Goal: Task Accomplishment & Management: Complete application form

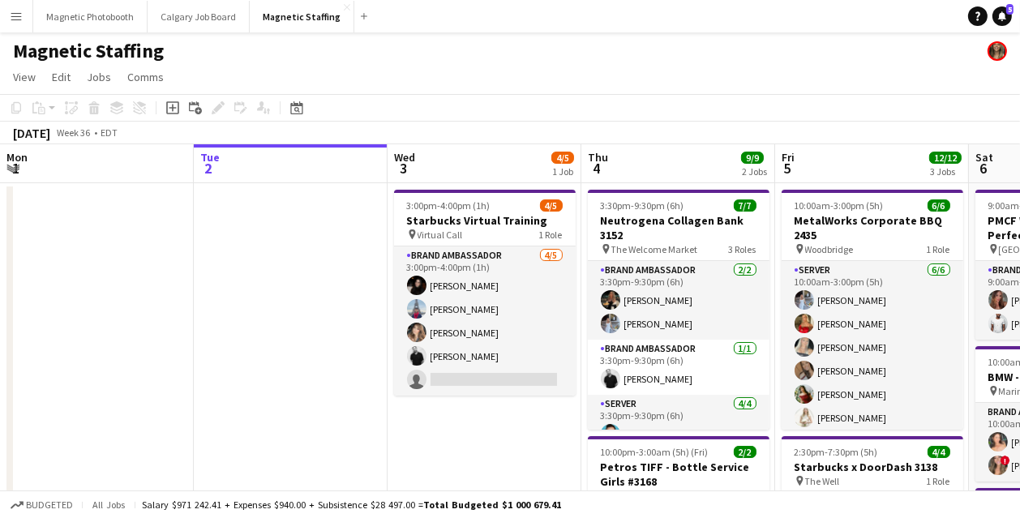
scroll to position [0, 345]
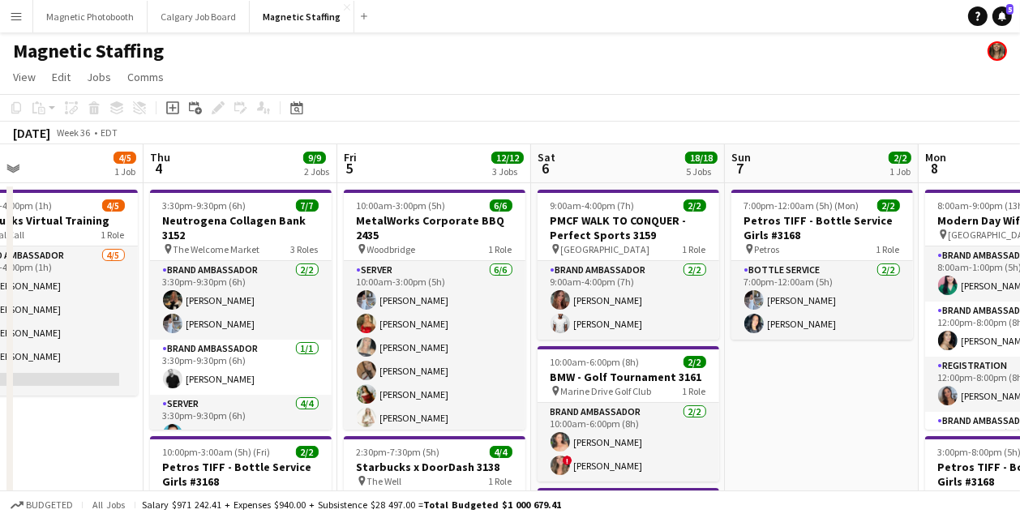
drag, startPoint x: 173, startPoint y: 315, endPoint x: 52, endPoint y: 324, distance: 121.1
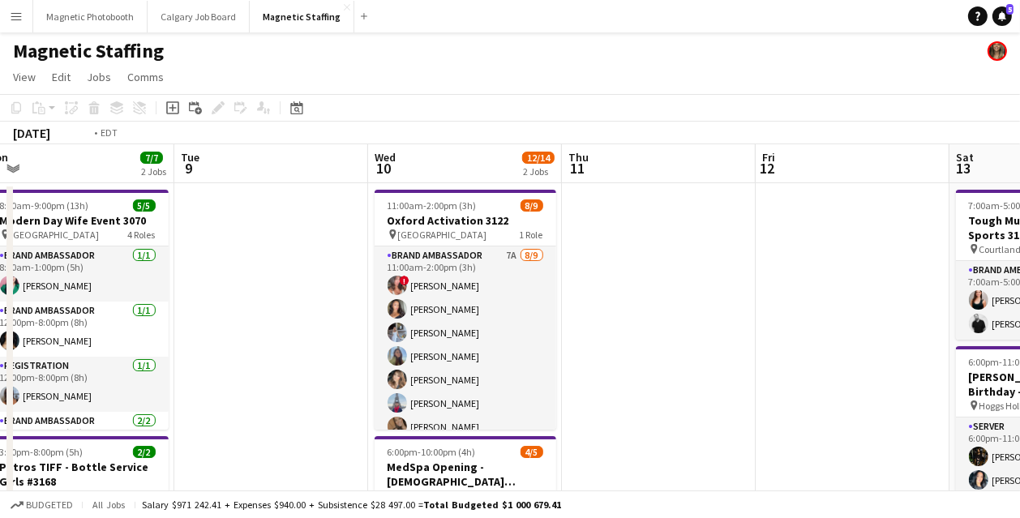
drag, startPoint x: 168, startPoint y: 353, endPoint x: -8, endPoint y: 373, distance: 177.1
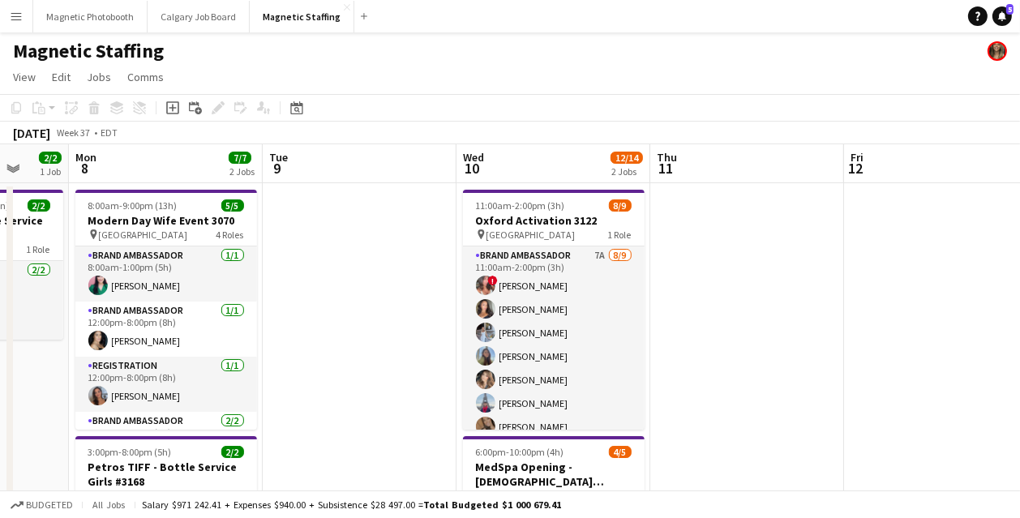
drag, startPoint x: 293, startPoint y: 353, endPoint x: 87, endPoint y: 369, distance: 207.3
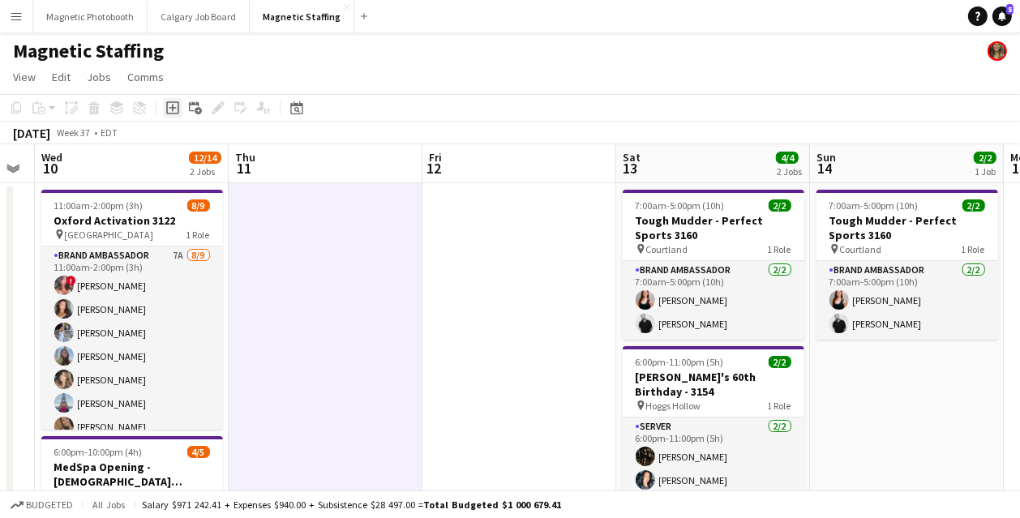
click at [174, 109] on icon "Add job" at bounding box center [172, 107] width 13 height 13
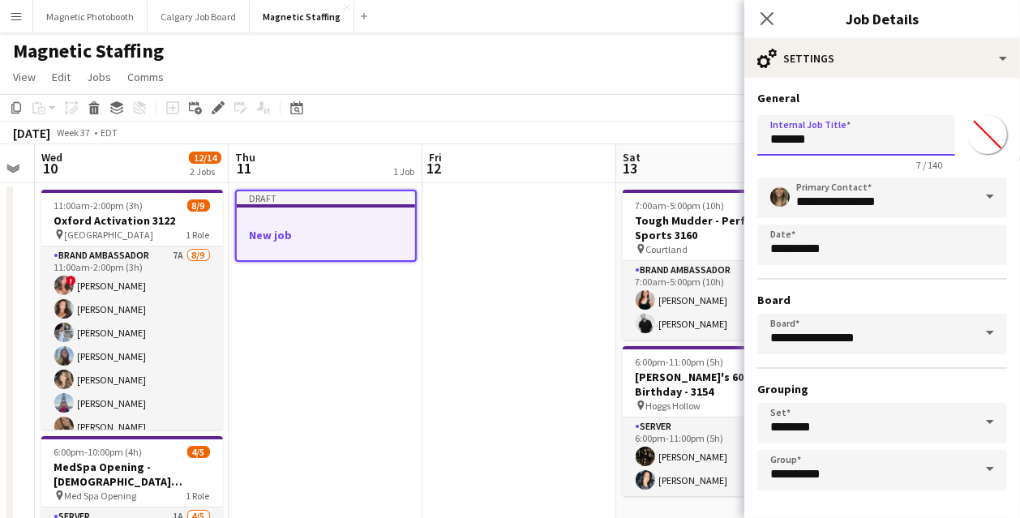
drag, startPoint x: 836, startPoint y: 142, endPoint x: 661, endPoint y: 131, distance: 175.4
type input "**********"
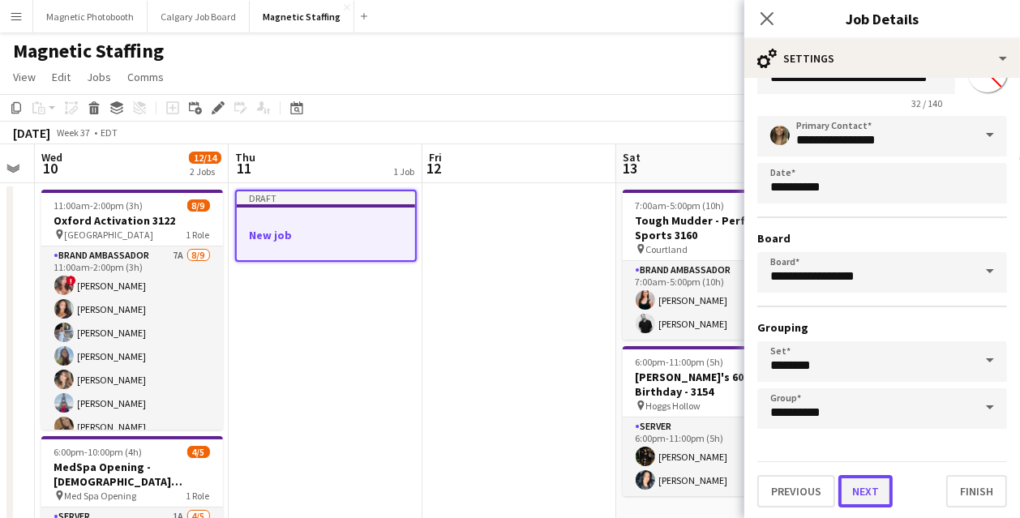
click at [868, 498] on button "Next" at bounding box center [865, 491] width 54 height 32
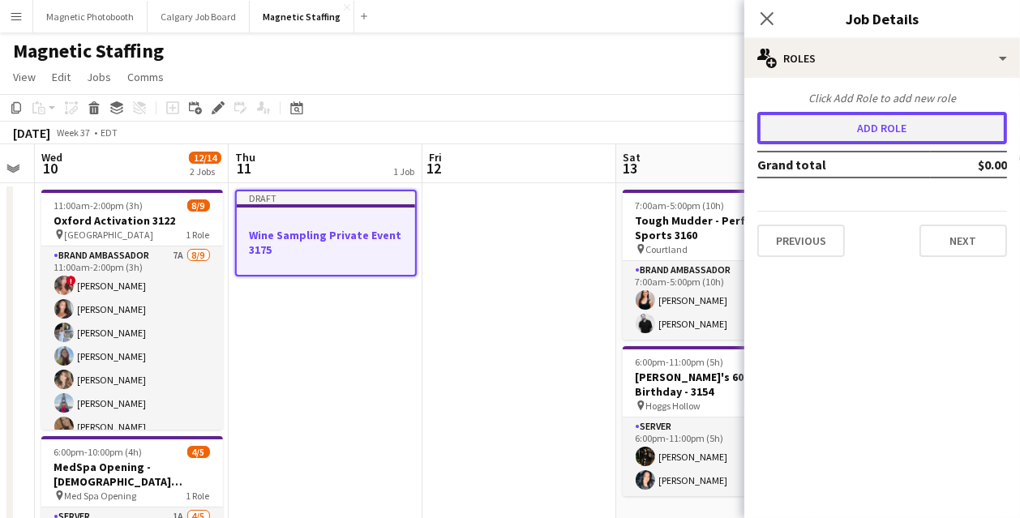
click at [886, 130] on button "Add role" at bounding box center [882, 128] width 250 height 32
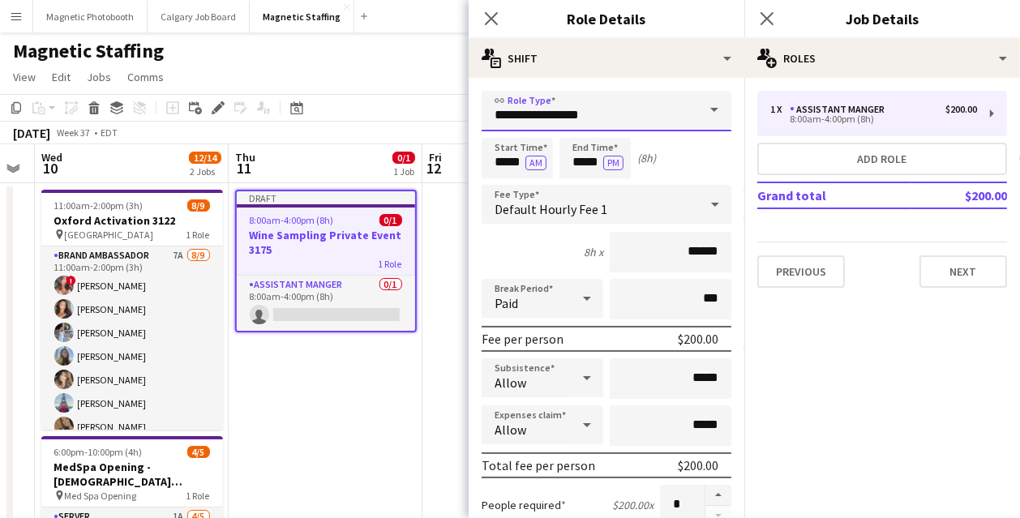
drag, startPoint x: 637, startPoint y: 119, endPoint x: 390, endPoint y: 109, distance: 247.4
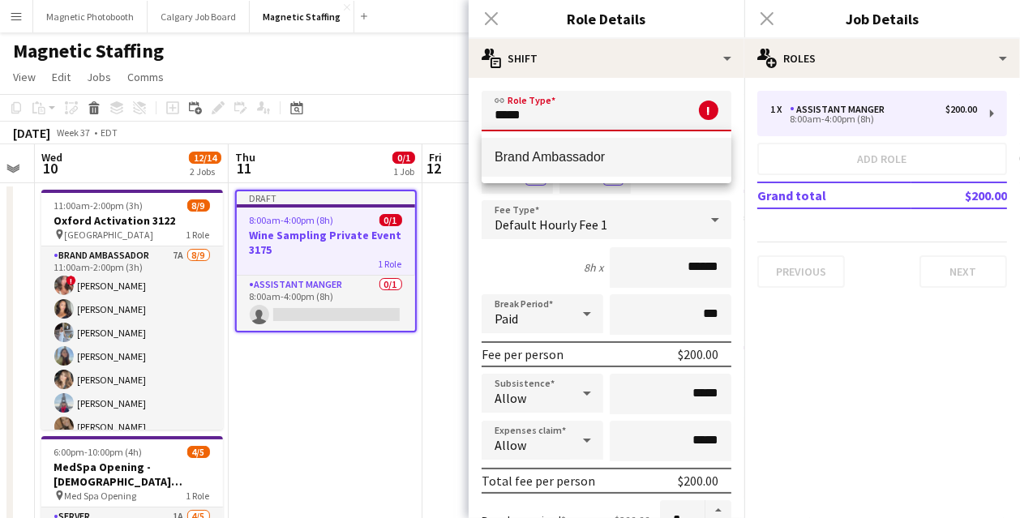
click at [564, 159] on span "Brand Ambassador" at bounding box center [606, 156] width 224 height 15
type input "**********"
type input "******"
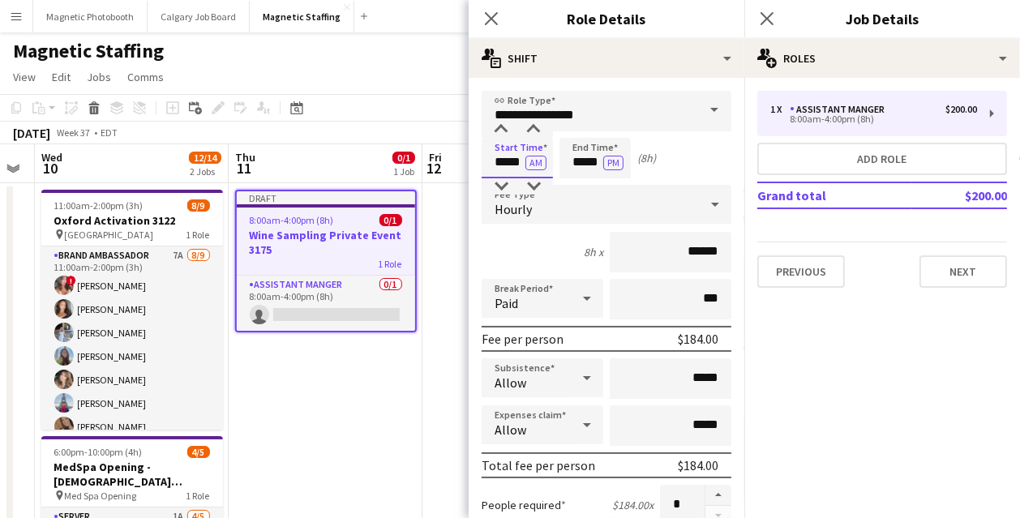
drag, startPoint x: 510, startPoint y: 160, endPoint x: 442, endPoint y: 151, distance: 68.7
type input "*****"
click at [538, 165] on button "AM" at bounding box center [535, 163] width 21 height 15
drag, startPoint x: 595, startPoint y: 165, endPoint x: 430, endPoint y: 165, distance: 164.6
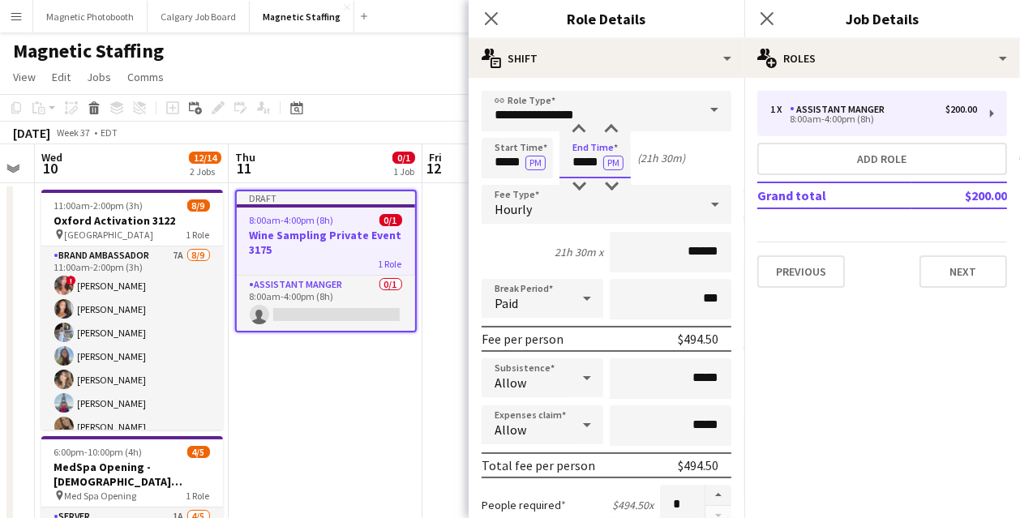
type input "*****"
click at [702, 252] on input "******" at bounding box center [671, 252] width 122 height 41
type input "******"
click at [721, 495] on button "button" at bounding box center [718, 495] width 26 height 21
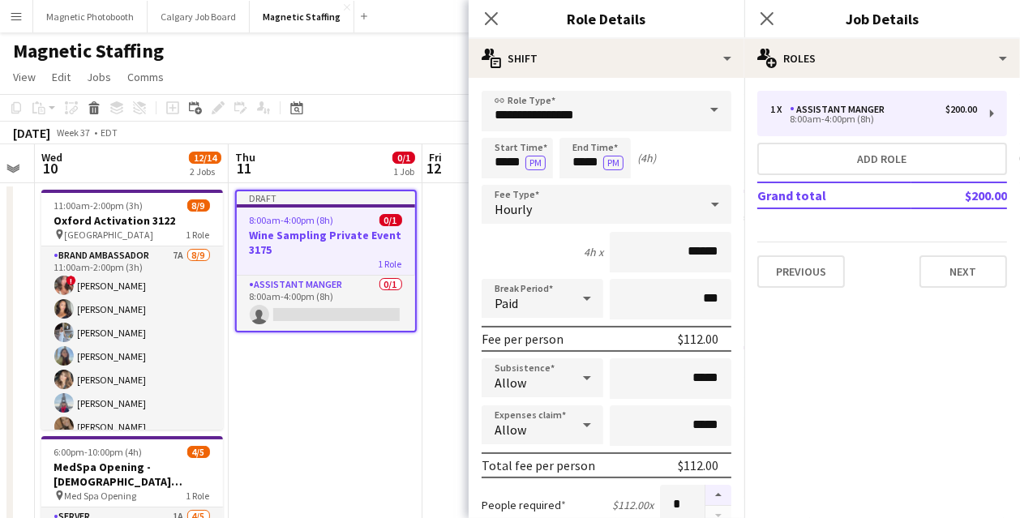
type input "*"
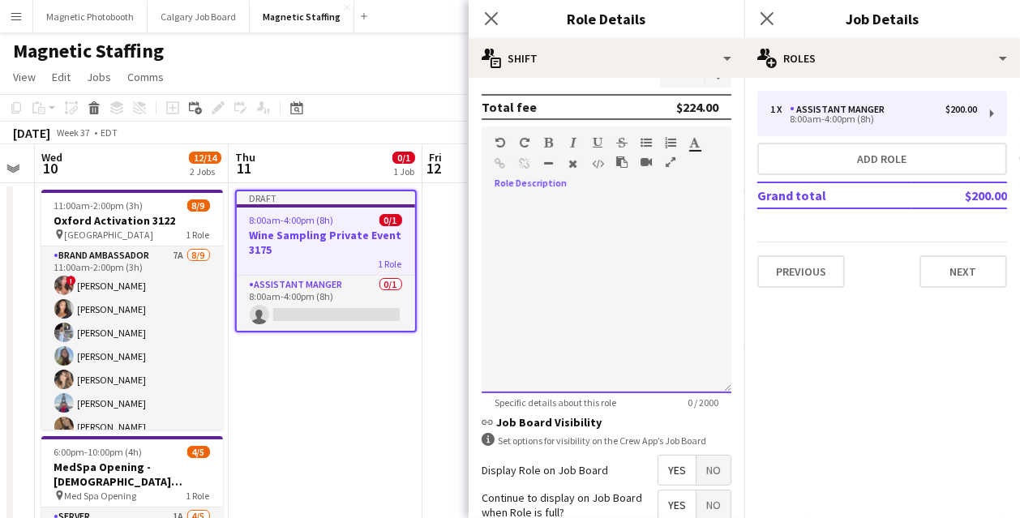
click at [612, 294] on div at bounding box center [607, 296] width 250 height 195
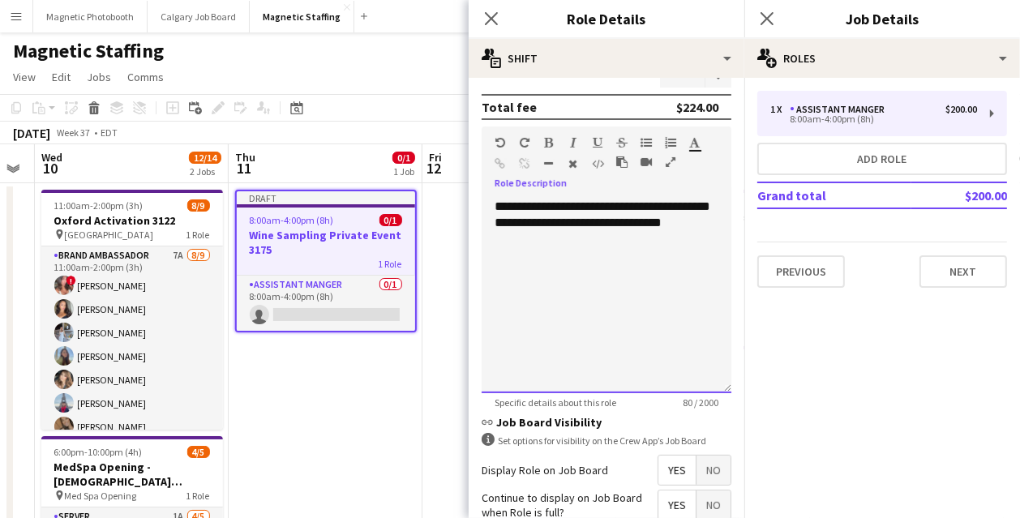
scroll to position [577, 0]
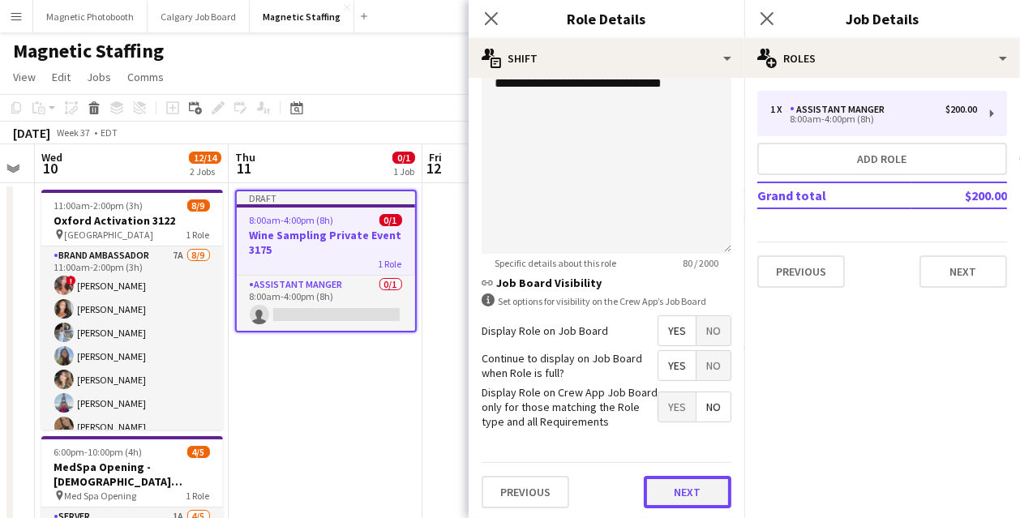
click at [683, 490] on button "Next" at bounding box center [688, 492] width 88 height 32
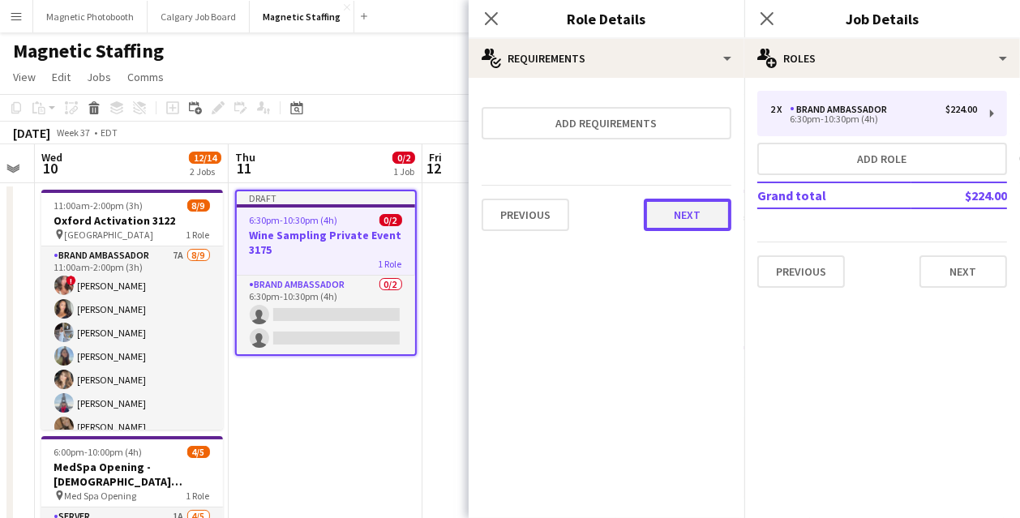
click at [687, 215] on button "Next" at bounding box center [688, 215] width 88 height 32
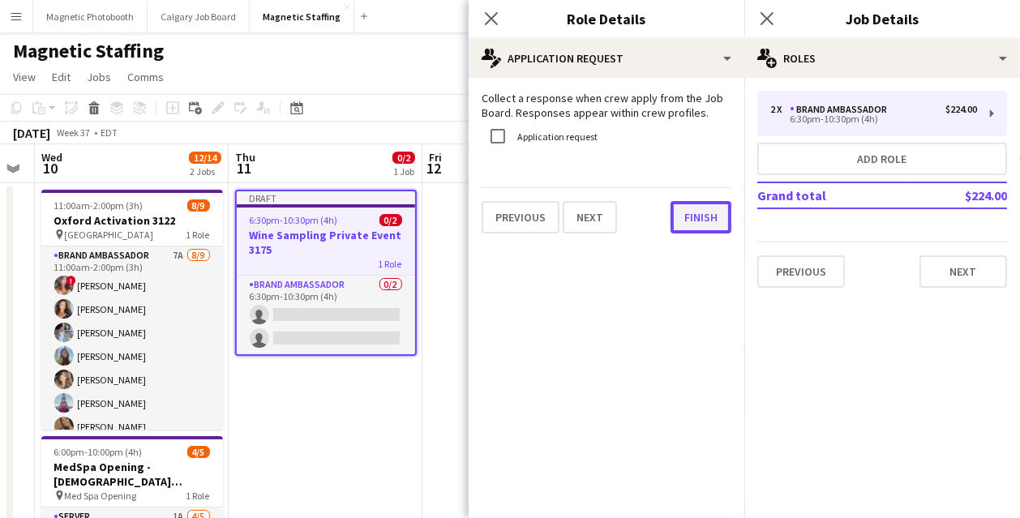
click at [709, 204] on button "Finish" at bounding box center [700, 217] width 61 height 32
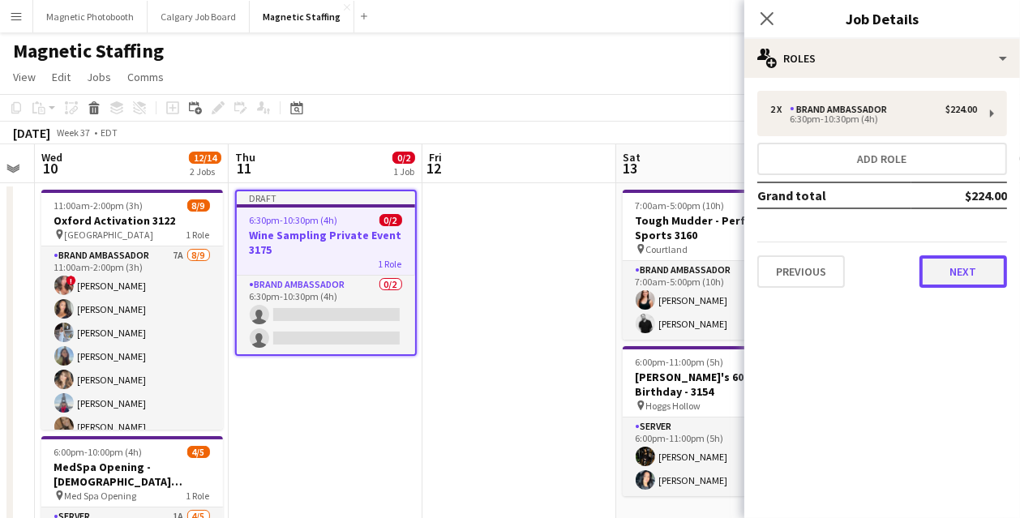
click at [953, 269] on button "Next" at bounding box center [963, 271] width 88 height 32
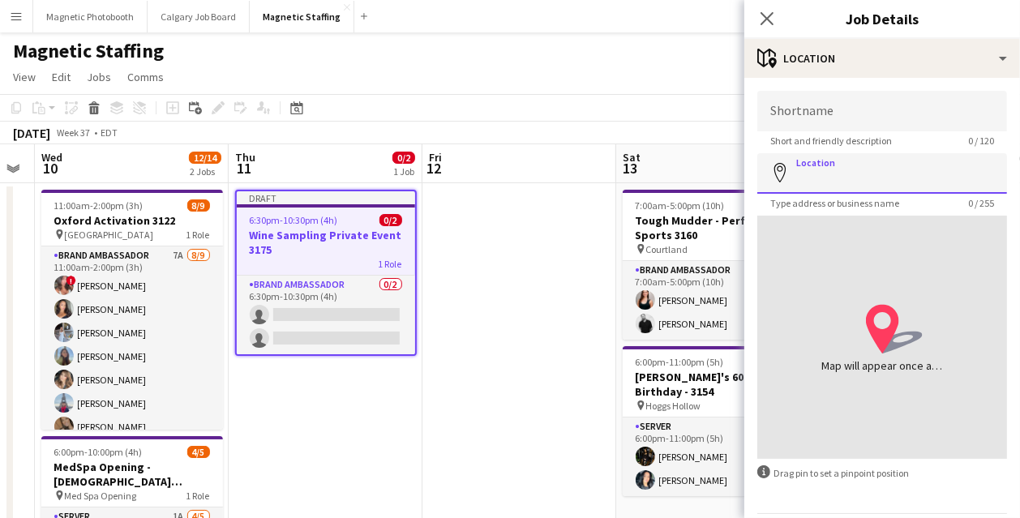
click at [841, 180] on input "Location" at bounding box center [882, 173] width 250 height 41
paste input "**********"
type input "**********"
drag, startPoint x: 995, startPoint y: 182, endPoint x: 531, endPoint y: 177, distance: 463.7
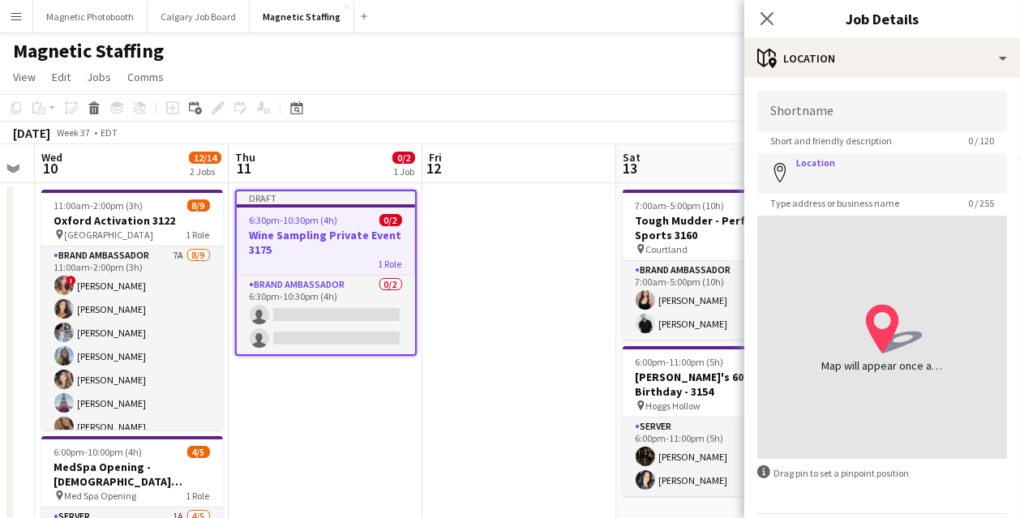
click at [745, 96] on form "Shortname Short and friendly description 0 / 120 Location map-marker Type addre…" at bounding box center [882, 325] width 276 height 469
click at [824, 167] on input "Location" at bounding box center [882, 173] width 250 height 41
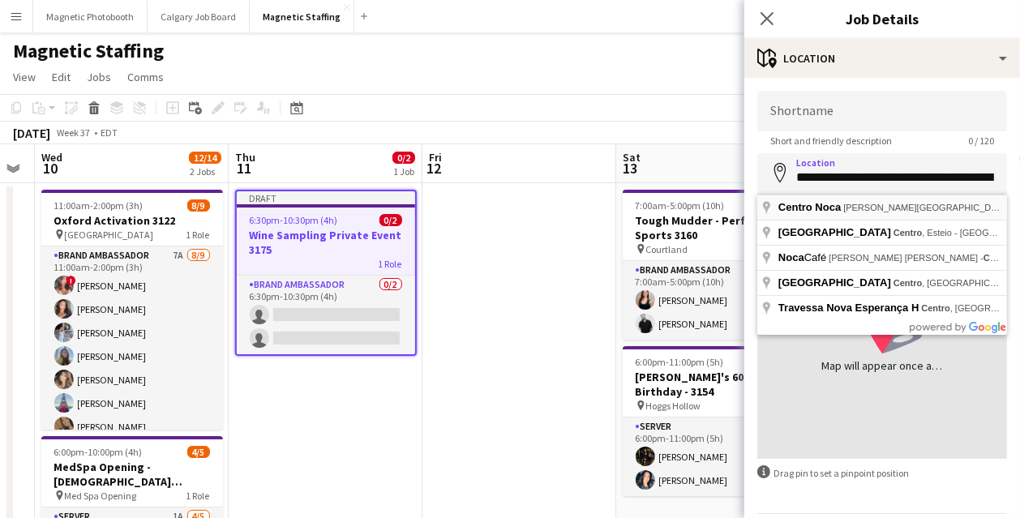
type input "**********"
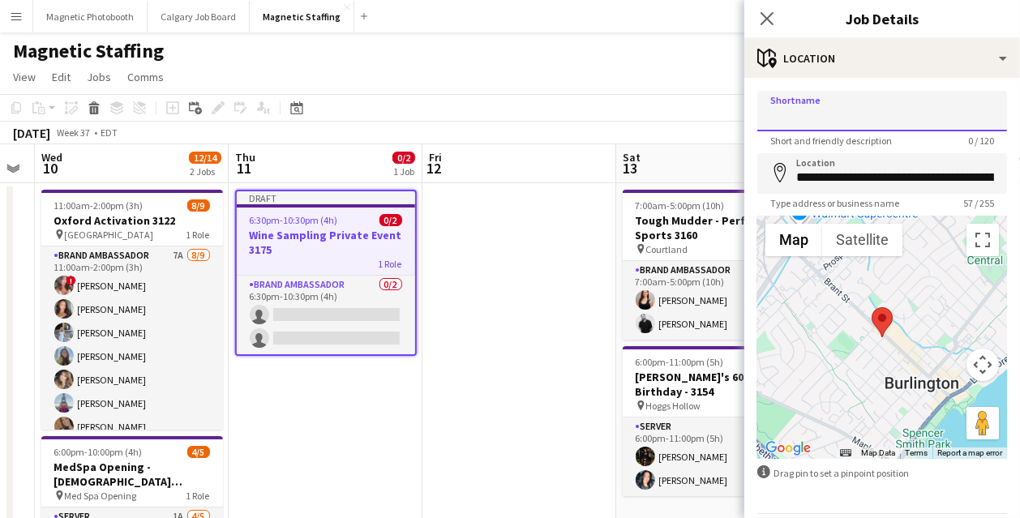
click at [826, 118] on input "Shortname" at bounding box center [882, 111] width 250 height 41
type input "*"
type input "**********"
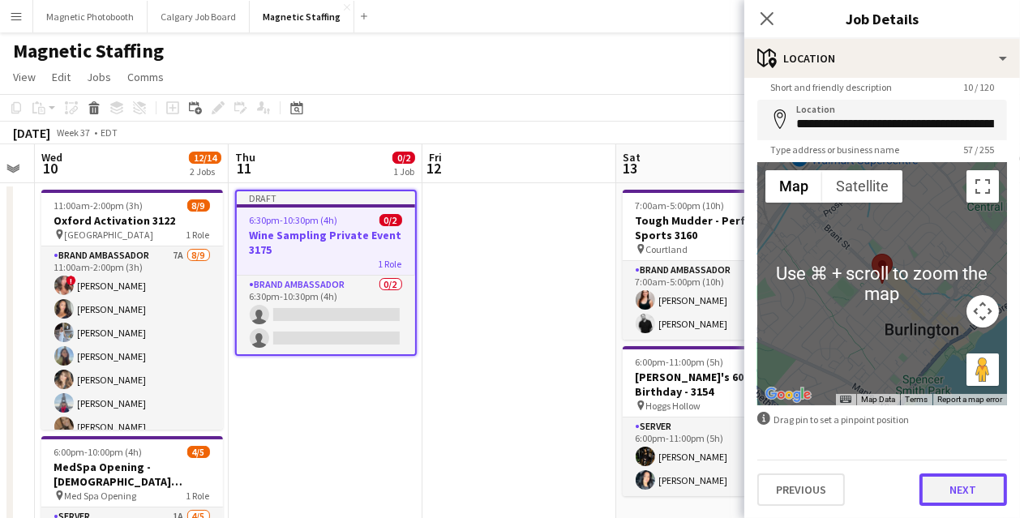
click at [969, 494] on button "Next" at bounding box center [963, 489] width 88 height 32
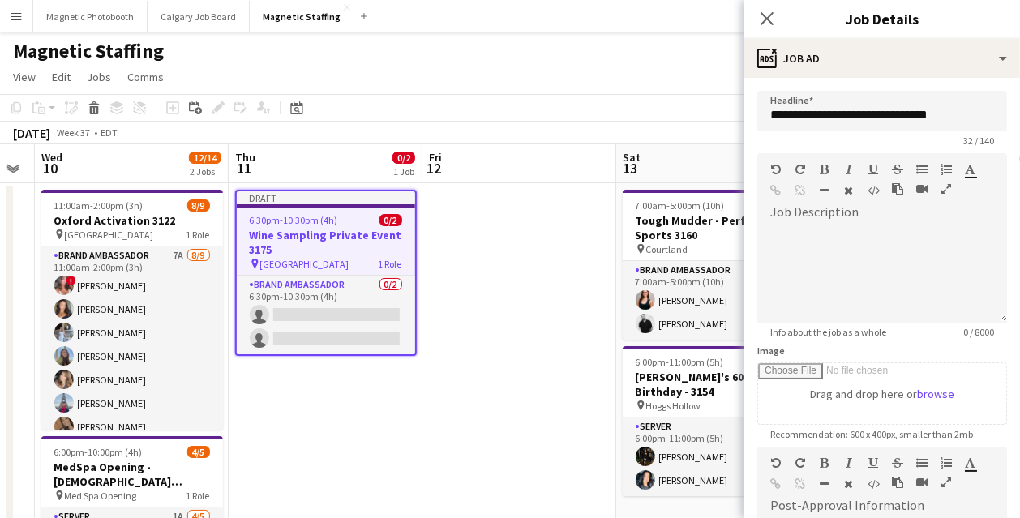
scroll to position [282, 0]
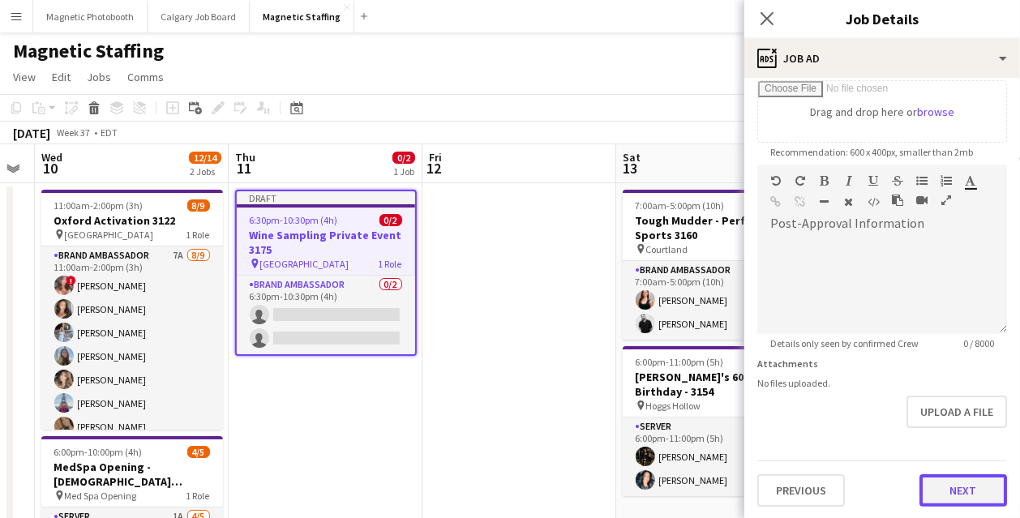
click at [961, 496] on button "Next" at bounding box center [963, 490] width 88 height 32
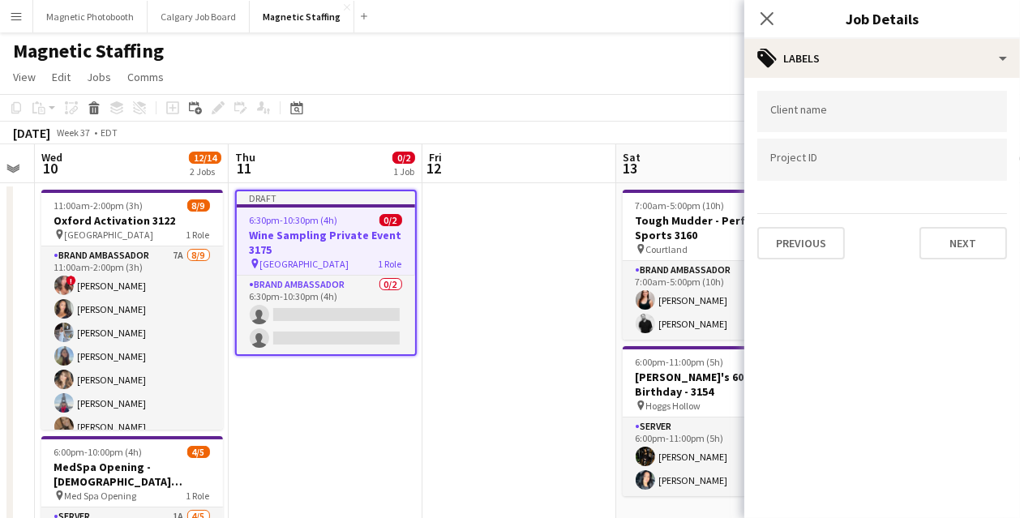
scroll to position [0, 0]
click at [967, 248] on button "Next" at bounding box center [963, 243] width 88 height 32
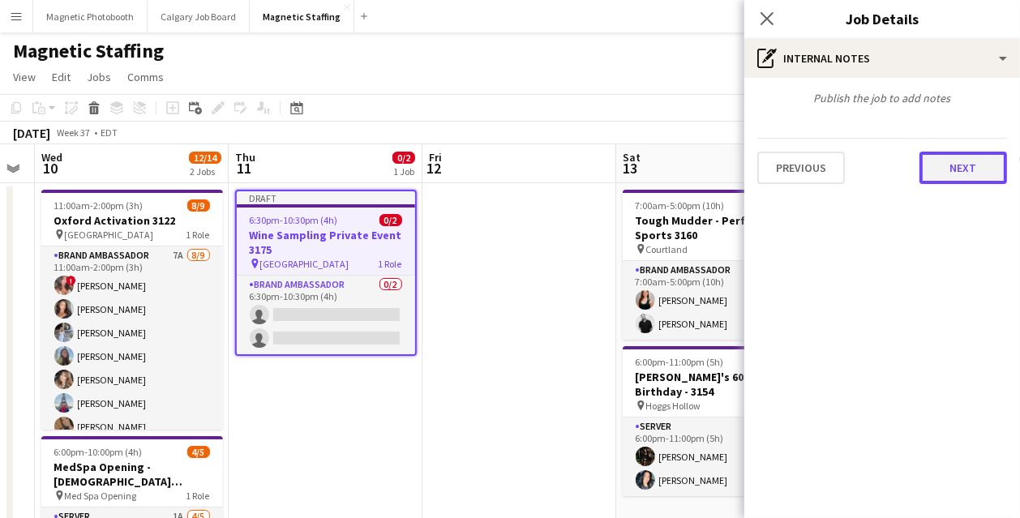
click at [974, 168] on button "Next" at bounding box center [963, 168] width 88 height 32
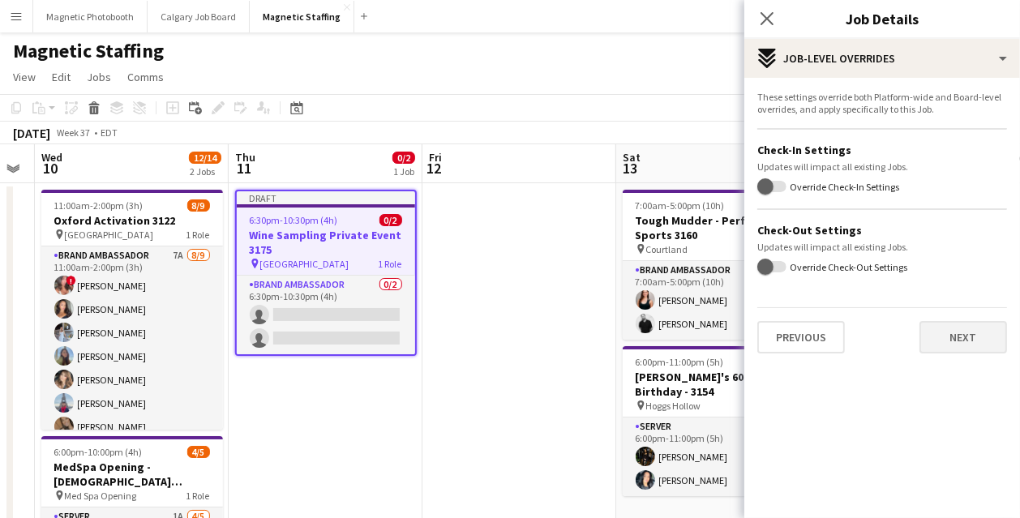
click at [985, 320] on div "Previous Next" at bounding box center [882, 330] width 250 height 46
click at [974, 335] on button "Next" at bounding box center [963, 337] width 88 height 32
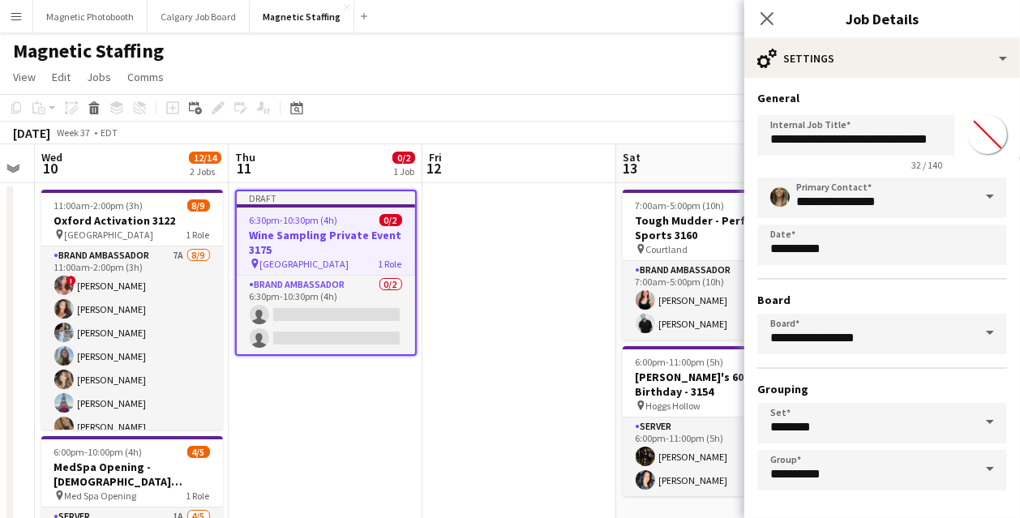
scroll to position [62, 0]
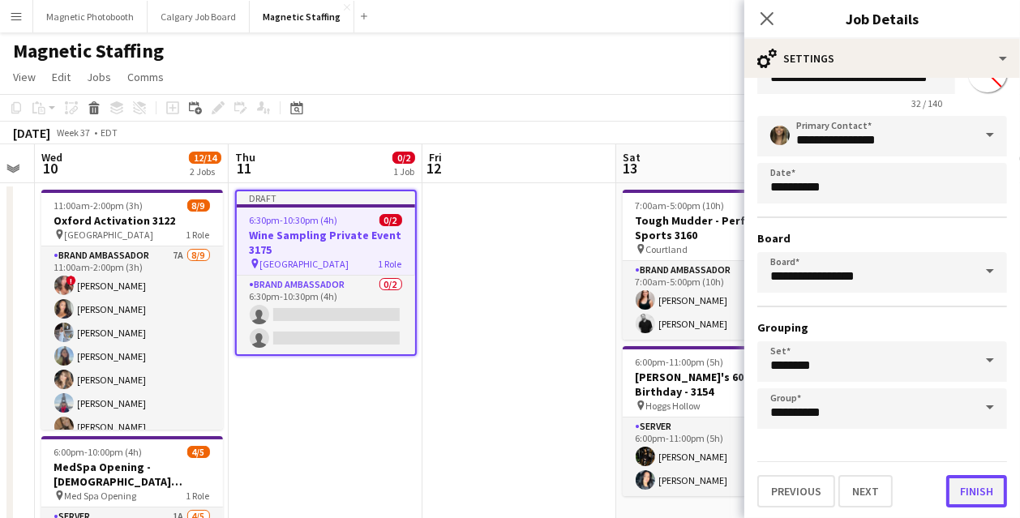
click at [972, 483] on button "Finish" at bounding box center [976, 491] width 61 height 32
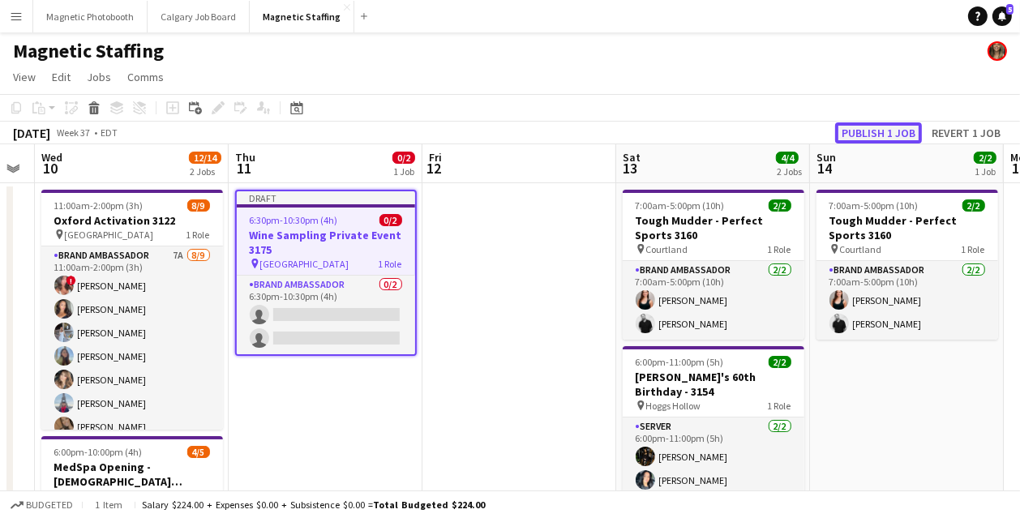
click at [902, 135] on button "Publish 1 job" at bounding box center [878, 132] width 87 height 21
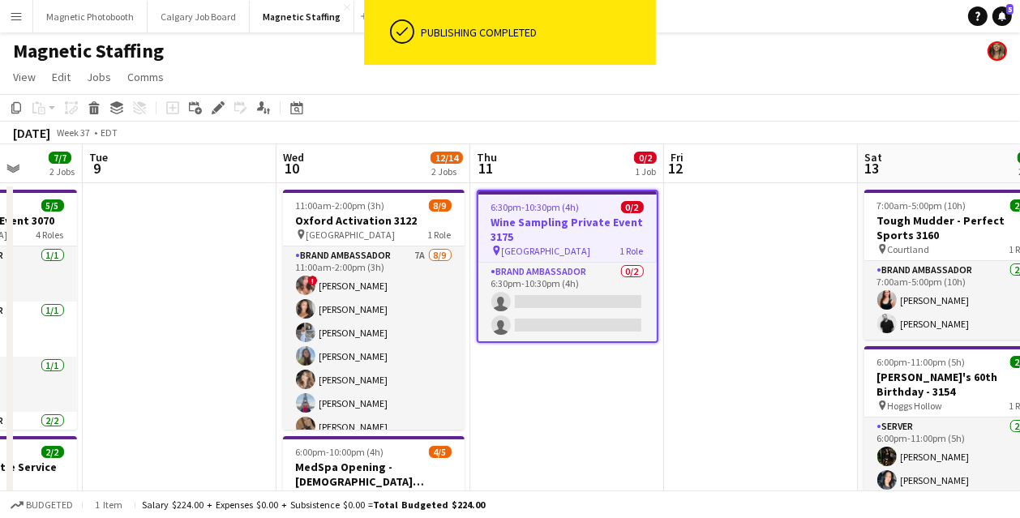
scroll to position [0, 486]
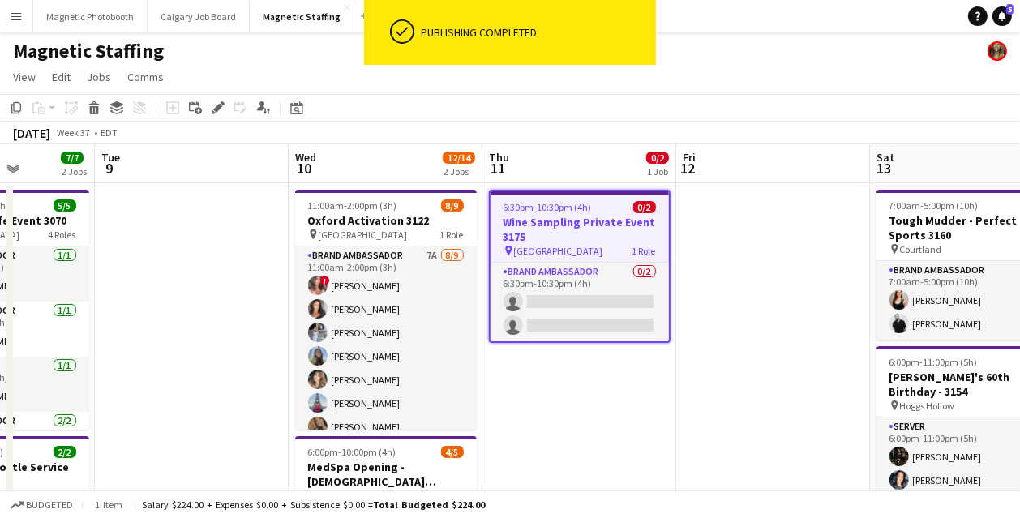
drag, startPoint x: 297, startPoint y: 288, endPoint x: 550, endPoint y: 276, distance: 253.2
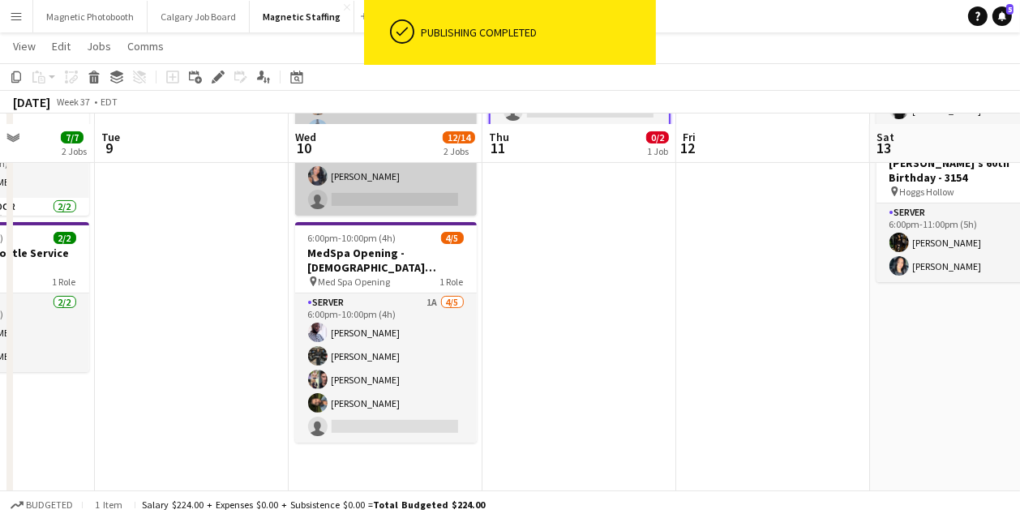
scroll to position [223, 0]
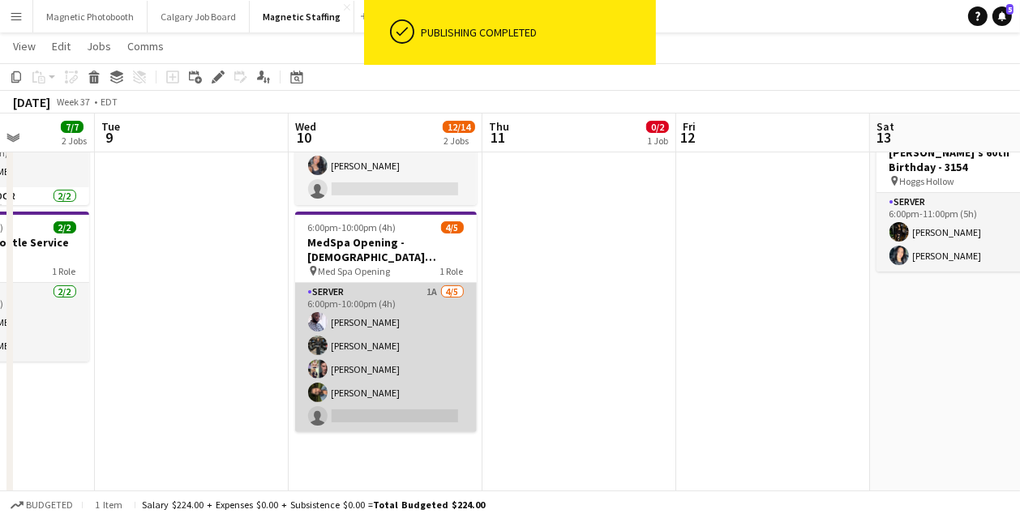
click at [397, 398] on app-card-role "Server 1A [DATE] 6:00pm-10:00pm (4h) [PERSON_NAME] [PERSON_NAME] [PERSON_NAME] …" at bounding box center [386, 357] width 182 height 149
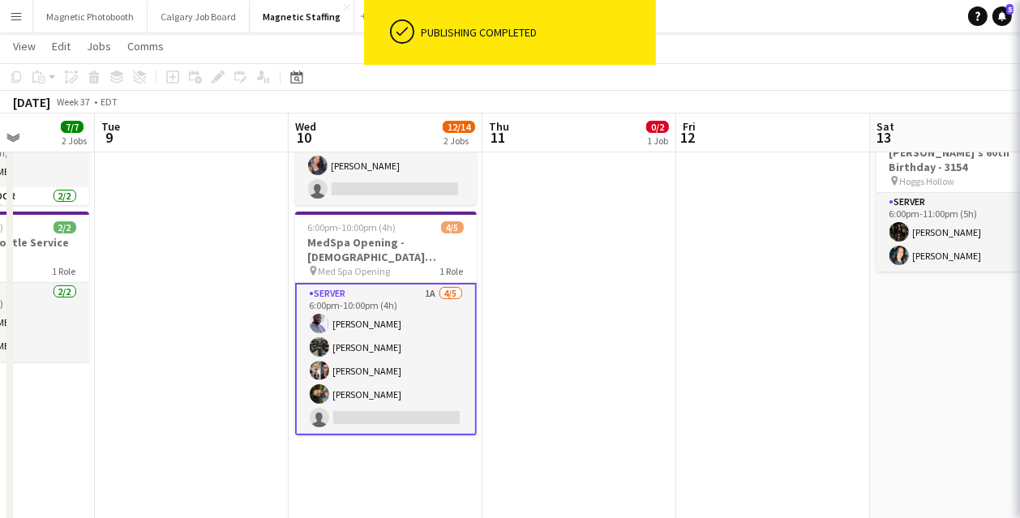
scroll to position [0, 486]
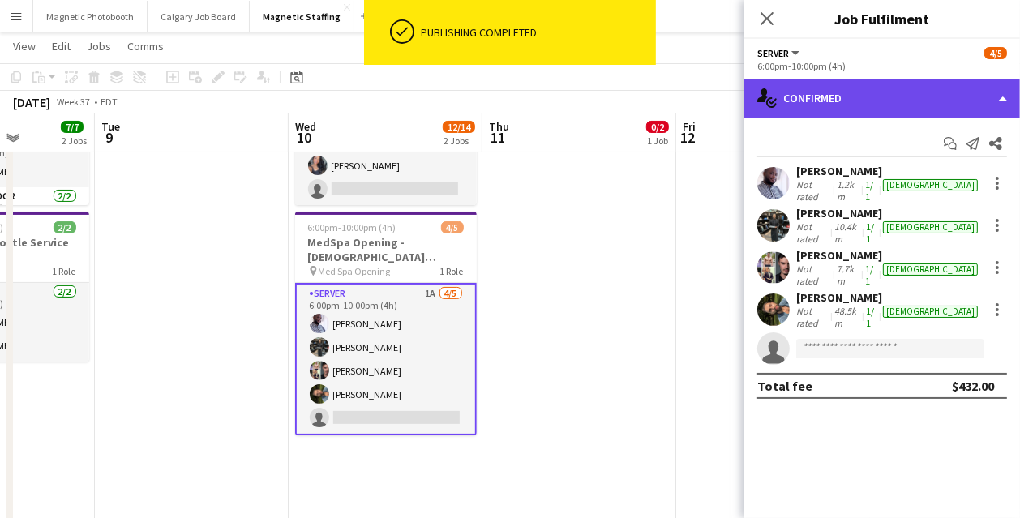
click at [889, 90] on div "single-neutral-actions-check-2 Confirmed" at bounding box center [882, 98] width 276 height 39
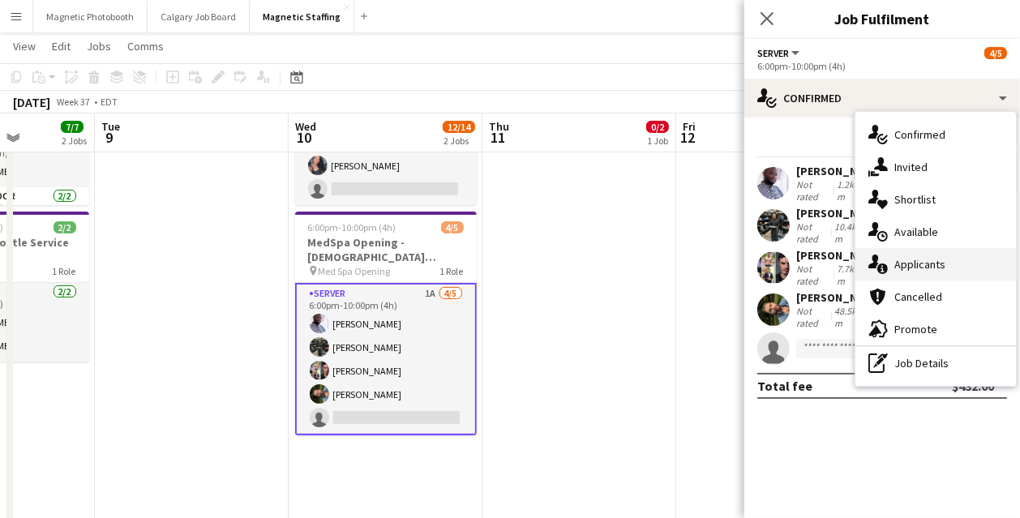
click at [902, 265] on span "Applicants" at bounding box center [919, 264] width 51 height 15
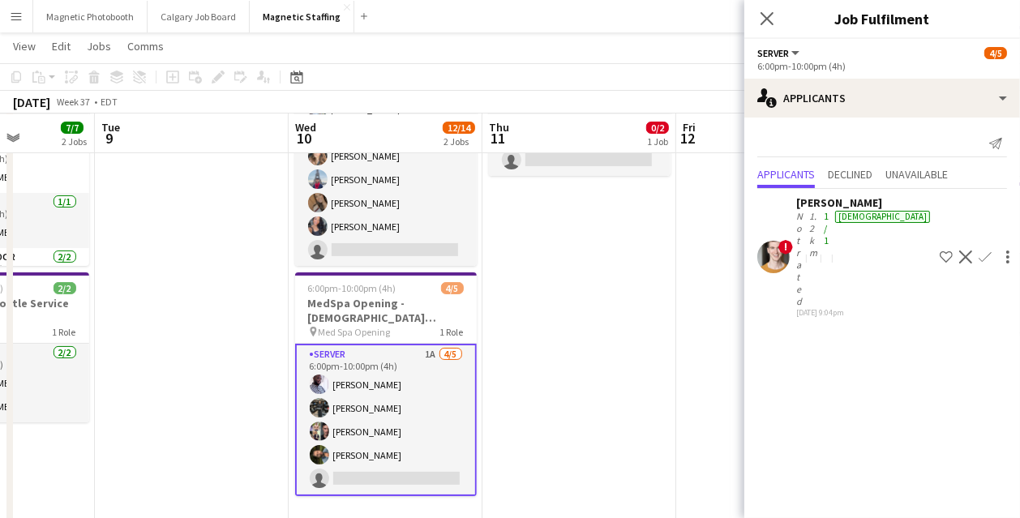
scroll to position [156, 0]
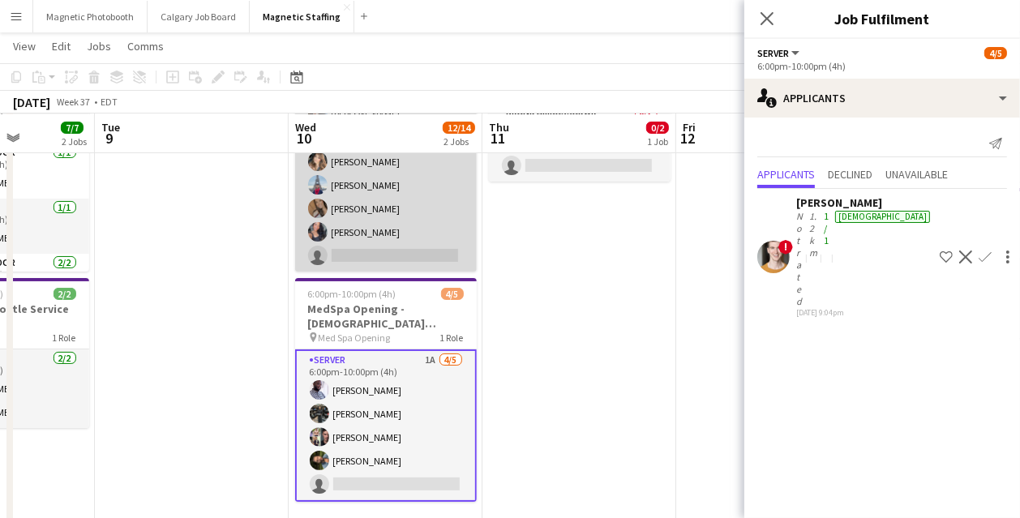
click at [419, 233] on app-card-role "Brand Ambassador 7A [DATE] 11:00am-2:00pm (3h) ! [PERSON_NAME] [PERSON_NAME] [P…" at bounding box center [386, 149] width 182 height 243
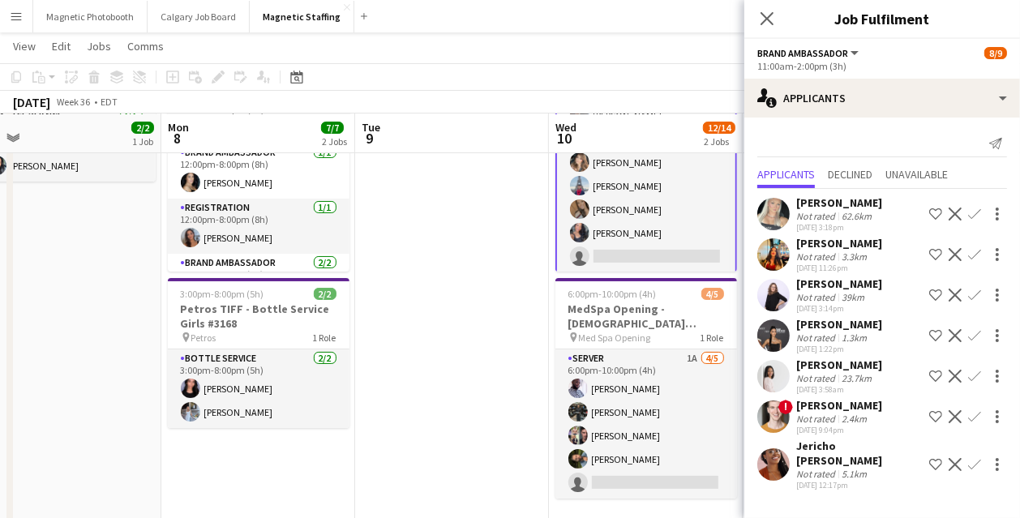
drag, startPoint x: 419, startPoint y: 233, endPoint x: 680, endPoint y: 233, distance: 261.0
click at [680, 233] on app-calendar-viewport "Fri 5 12/12 3 Jobs Sat 6 18/18 5 Jobs Sun 7 2/2 1 Job Mon 8 7/7 2 Jobs Tue 9 We…" at bounding box center [510, 481] width 1020 height 1149
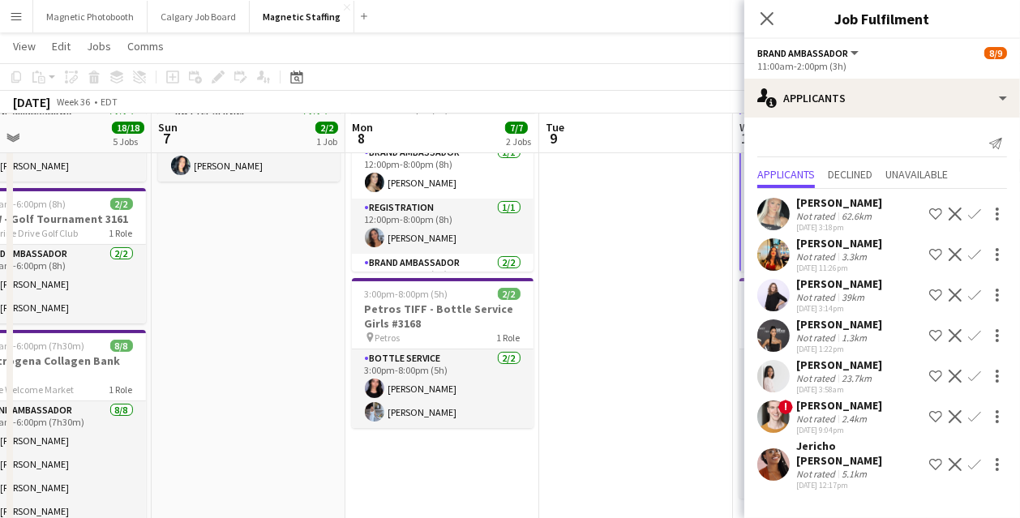
scroll to position [0, 406]
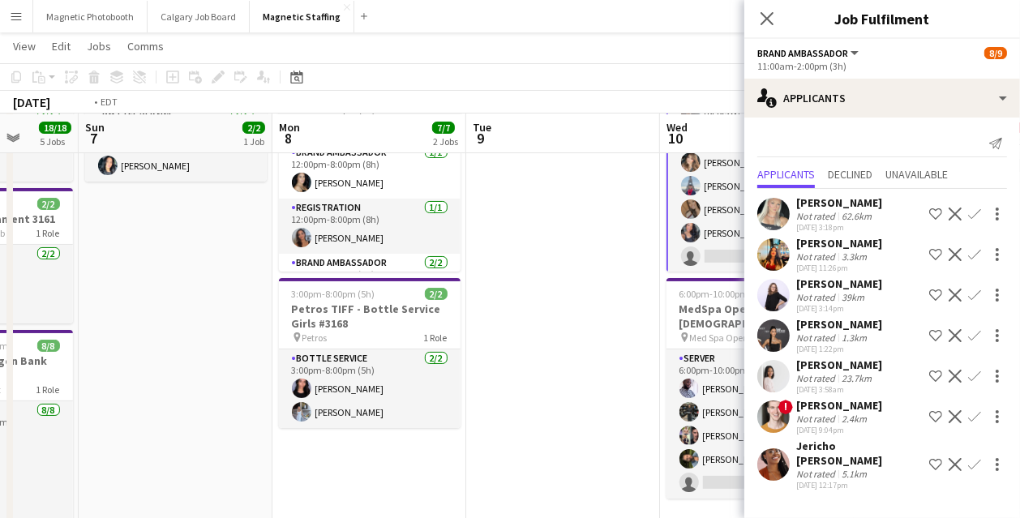
drag, startPoint x: 500, startPoint y: 370, endPoint x: -8, endPoint y: 382, distance: 508.4
click at [0, 382] on html "Menu Boards Boards Boards All jobs Status Workforce Workforce My Workforce Recr…" at bounding box center [510, 464] width 1020 height 1240
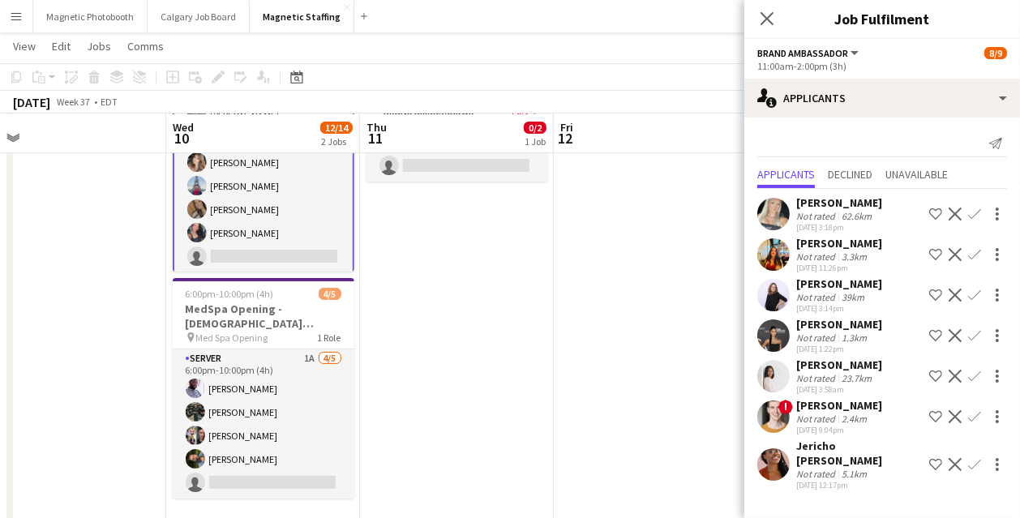
drag, startPoint x: 599, startPoint y: 339, endPoint x: 120, endPoint y: 352, distance: 479.2
click at [129, 352] on app-calendar-viewport "Sat 6 18/18 5 Jobs Sun 7 2/2 1 Job Mon 8 7/7 2 Jobs Tue 9 Wed 10 12/14 2 Jobs T…" at bounding box center [510, 481] width 1020 height 1149
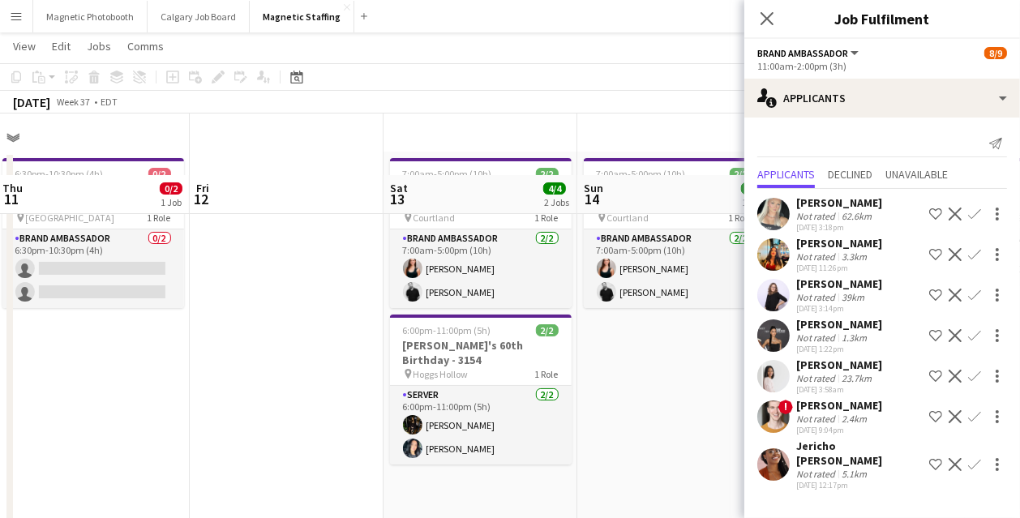
scroll to position [13, 0]
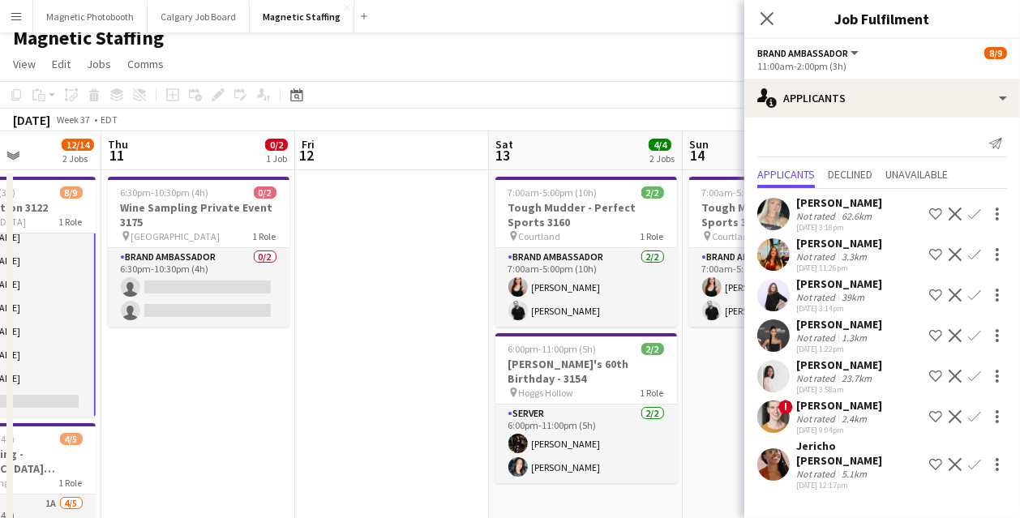
drag, startPoint x: 426, startPoint y: 360, endPoint x: -8, endPoint y: 360, distance: 433.7
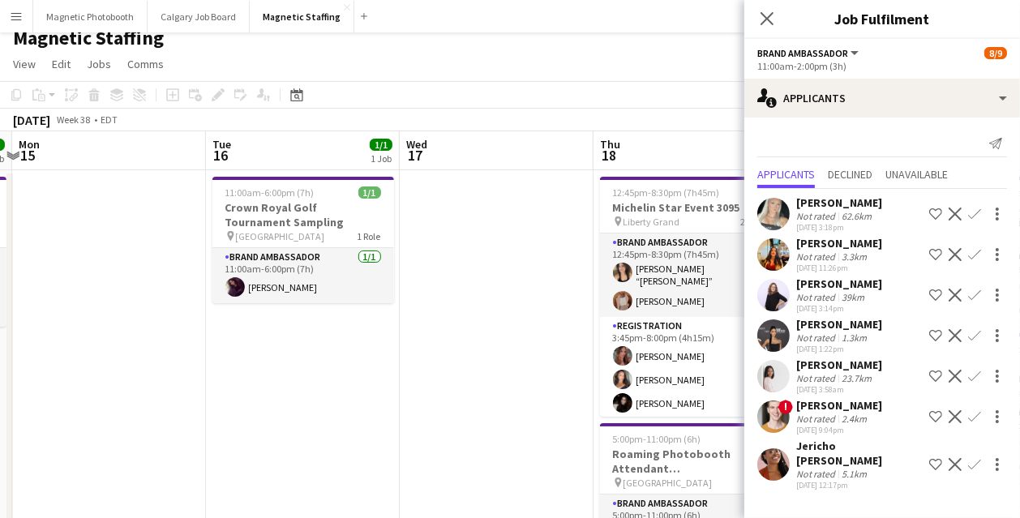
drag, startPoint x: 450, startPoint y: 353, endPoint x: 58, endPoint y: 354, distance: 391.5
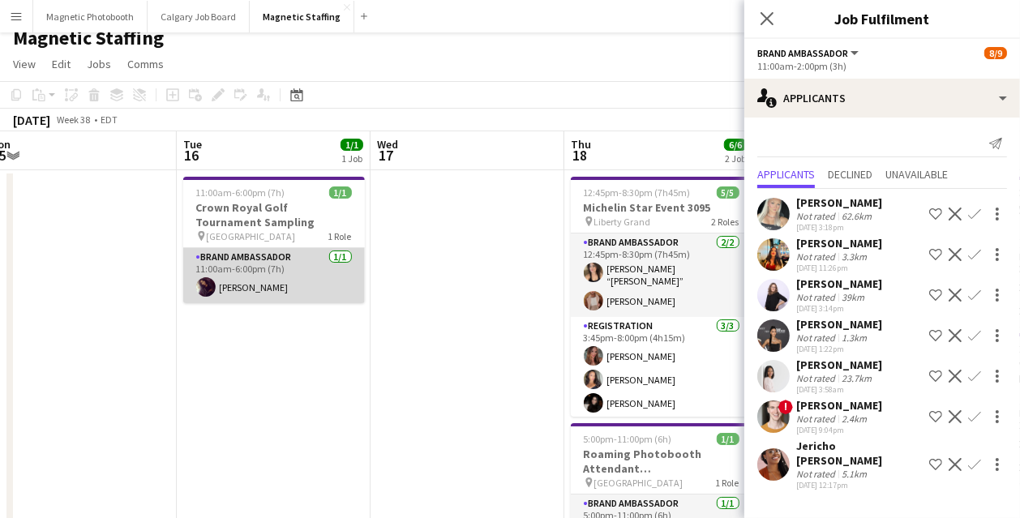
click at [285, 280] on app-card-role "Brand Ambassador [DATE] 11:00am-6:00pm (7h) [PERSON_NAME]" at bounding box center [274, 275] width 182 height 55
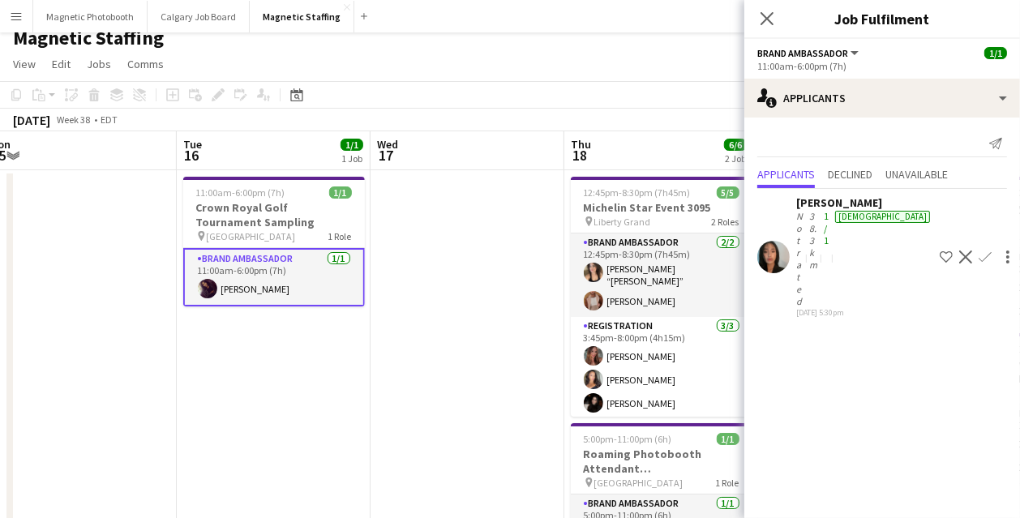
click at [306, 296] on app-card-role "Brand Ambassador [DATE] 11:00am-6:00pm (7h) [PERSON_NAME]" at bounding box center [274, 277] width 182 height 58
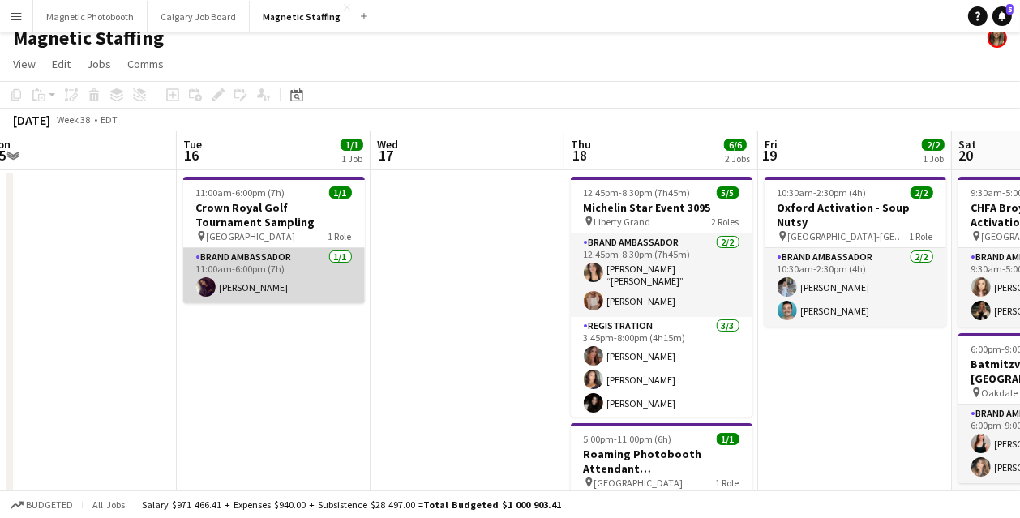
scroll to position [0, 600]
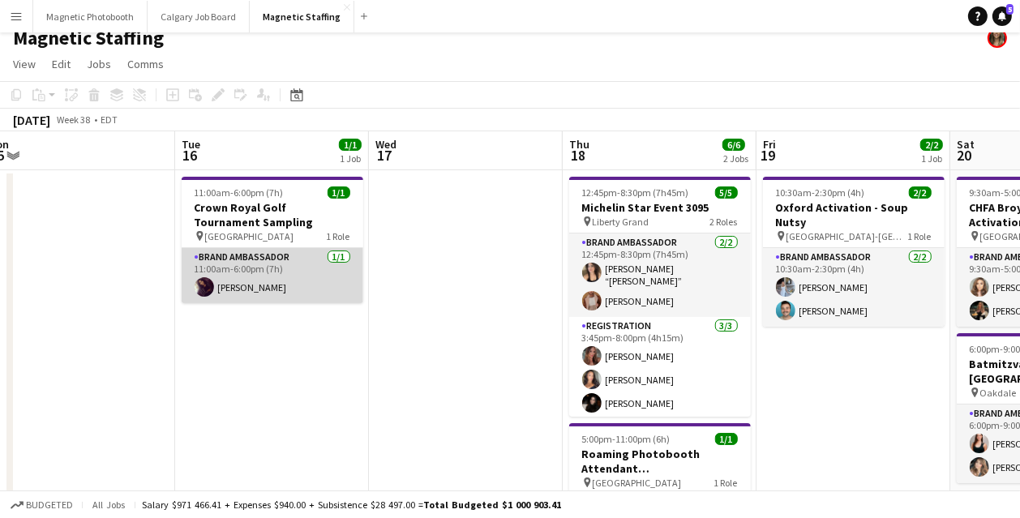
click at [306, 296] on app-card-role "Brand Ambassador [DATE] 11:00am-6:00pm (7h) [PERSON_NAME]" at bounding box center [273, 275] width 182 height 55
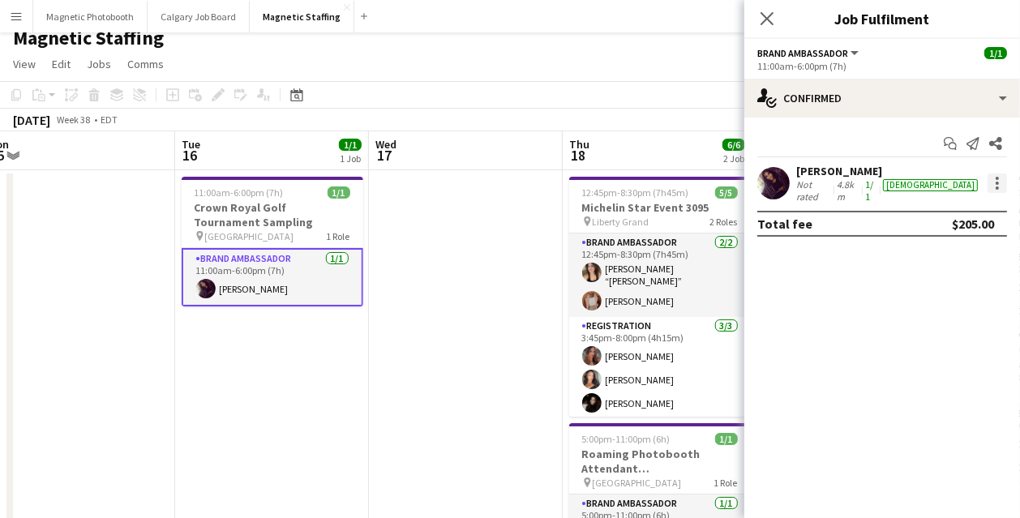
click at [995, 182] on div at bounding box center [996, 183] width 3 height 3
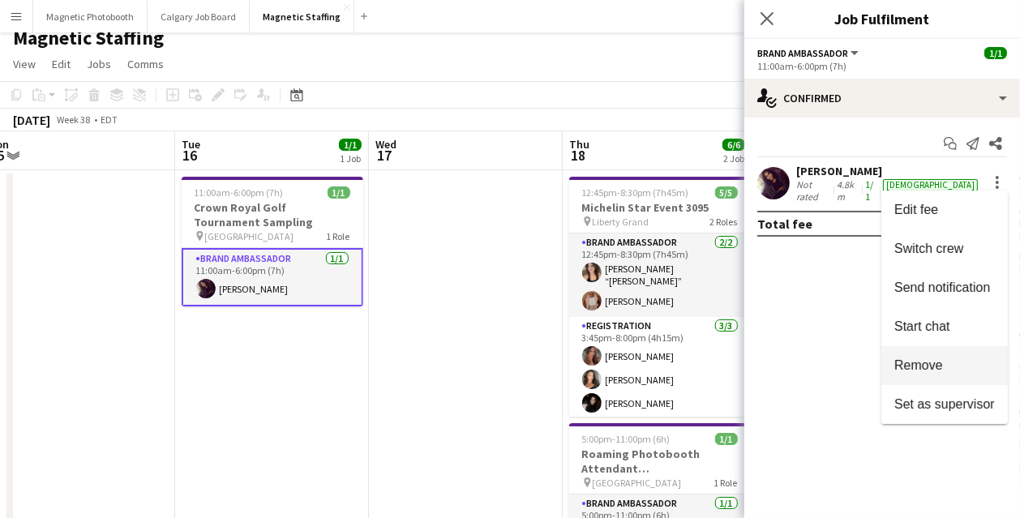
click at [920, 371] on span "Remove" at bounding box center [918, 365] width 49 height 14
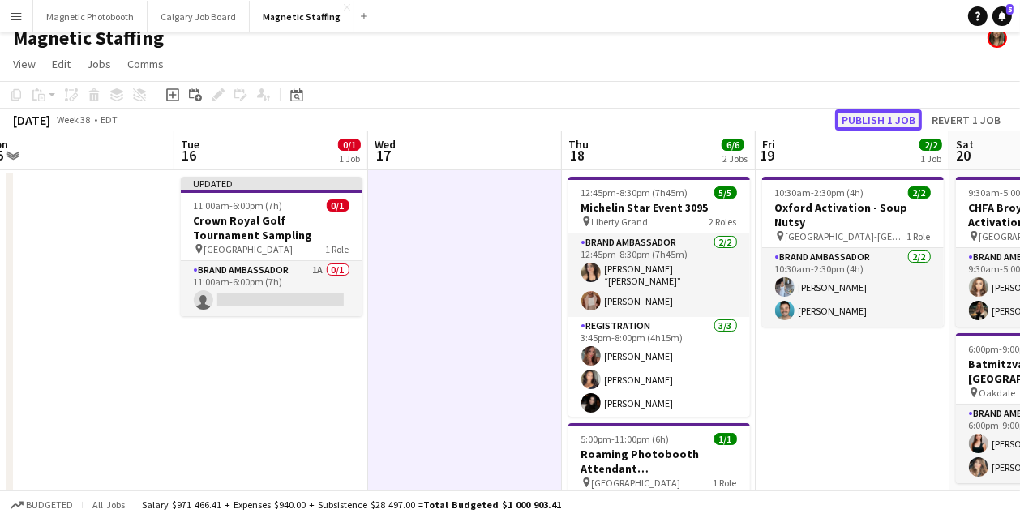
click at [867, 117] on button "Publish 1 job" at bounding box center [878, 119] width 87 height 21
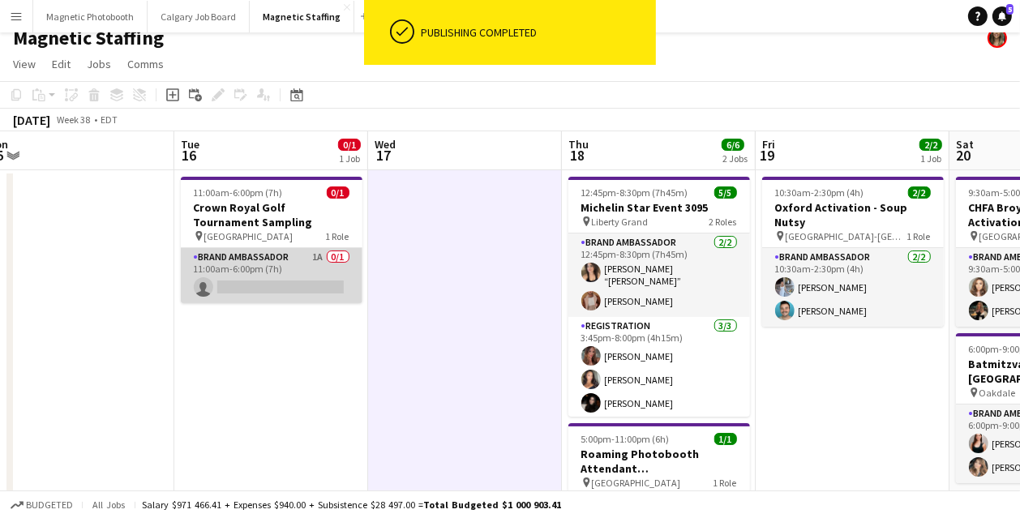
click at [268, 282] on app-card-role "Brand Ambassador 1A 0/1 11:00am-6:00pm (7h) single-neutral-actions" at bounding box center [272, 275] width 182 height 55
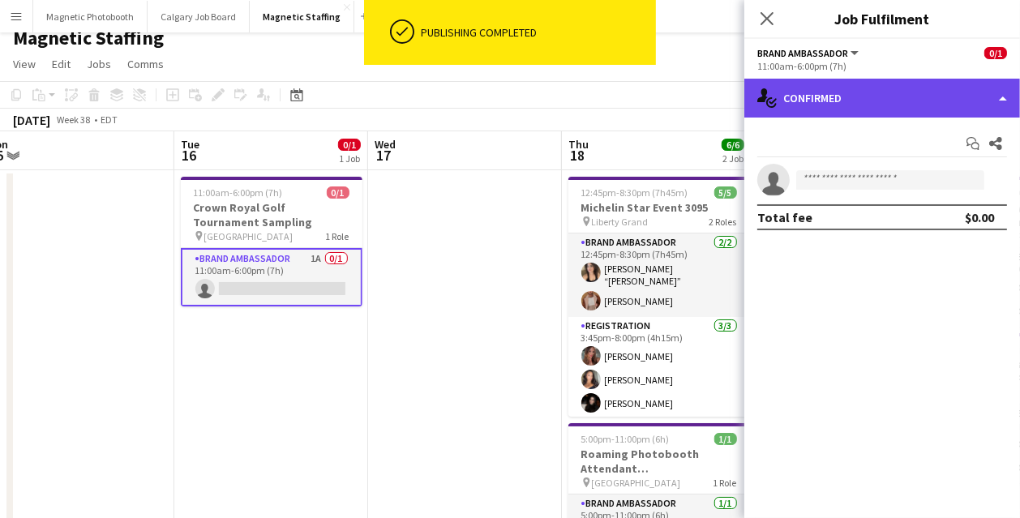
click at [889, 98] on div "single-neutral-actions-check-2 Confirmed" at bounding box center [882, 98] width 276 height 39
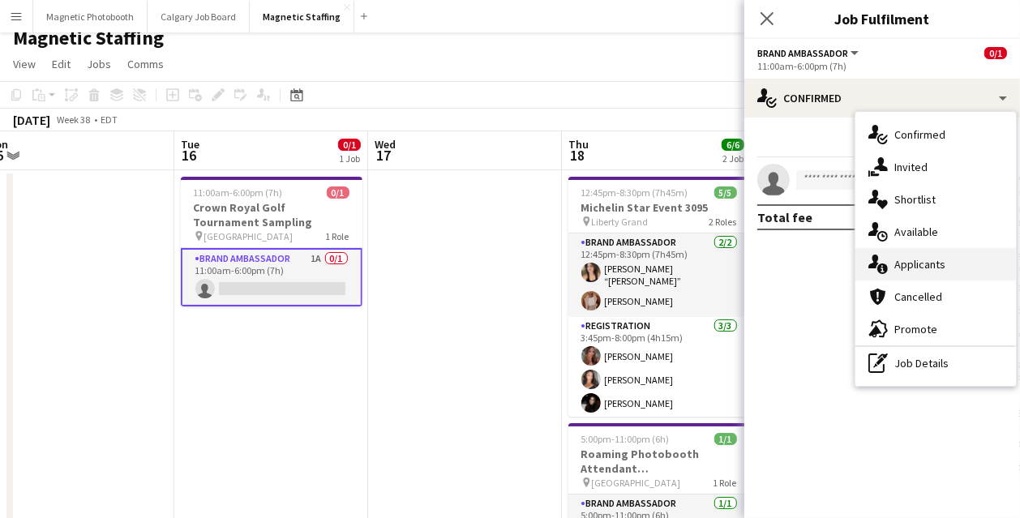
click at [894, 260] on span "Applicants" at bounding box center [919, 264] width 51 height 15
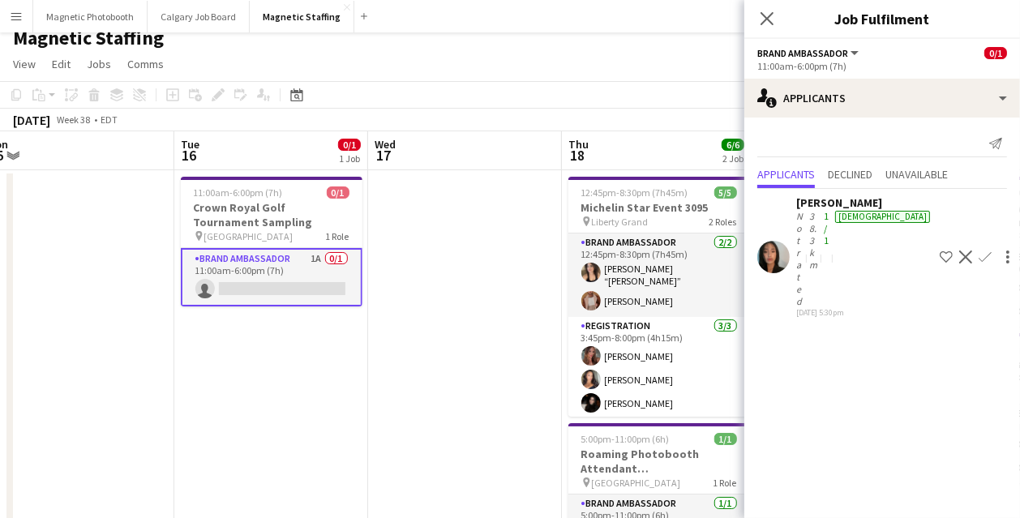
click at [978, 250] on app-icon "Confirm" at bounding box center [984, 256] width 13 height 13
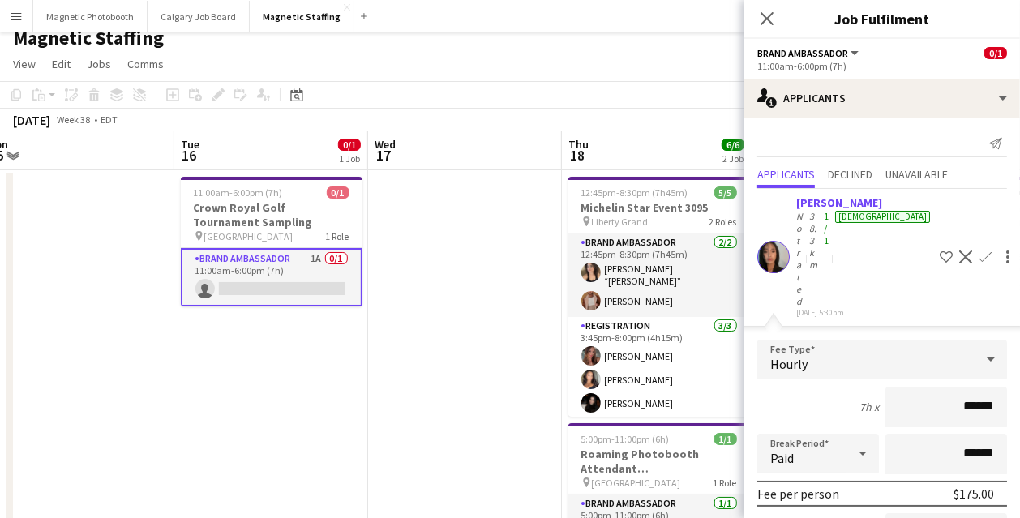
scroll to position [109, 0]
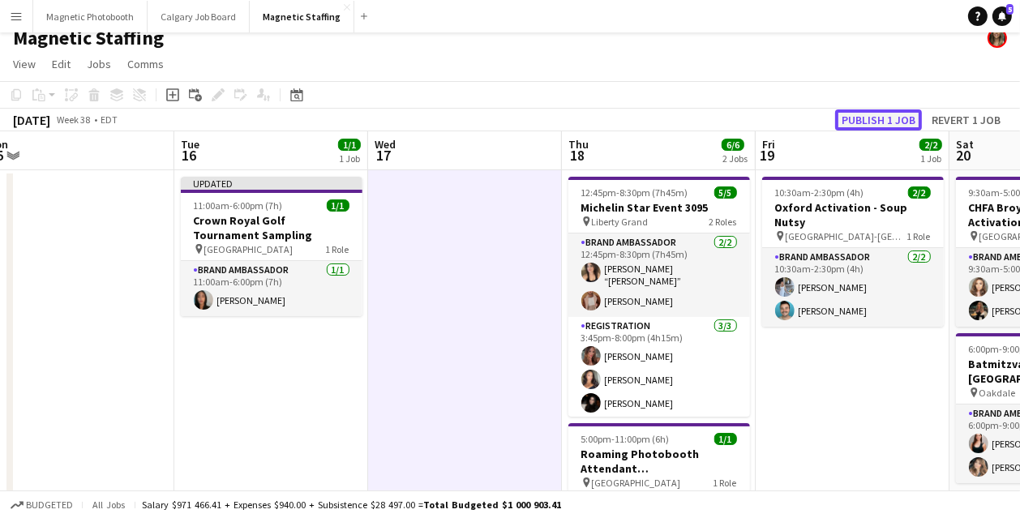
click at [879, 118] on button "Publish 1 job" at bounding box center [878, 119] width 87 height 21
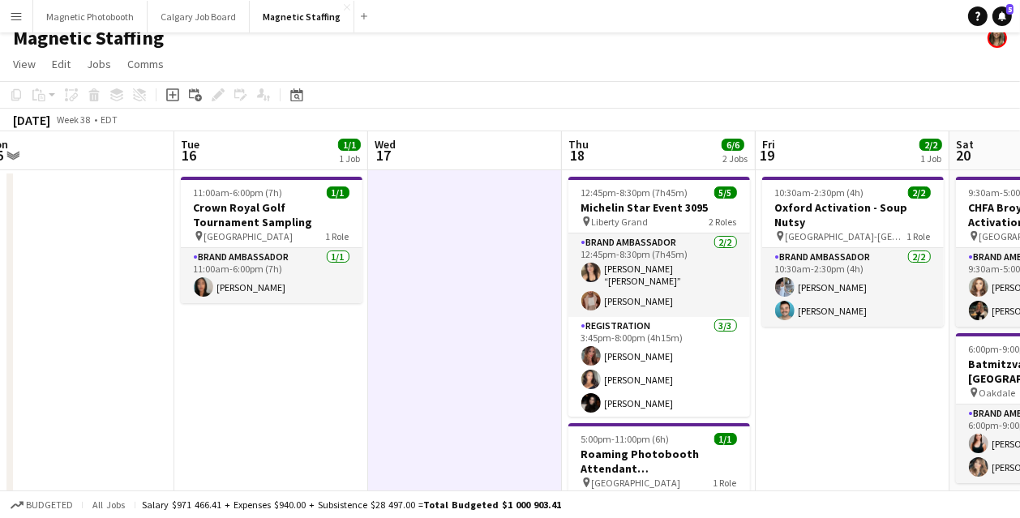
click at [11, 15] on app-icon "Menu" at bounding box center [16, 16] width 13 height 13
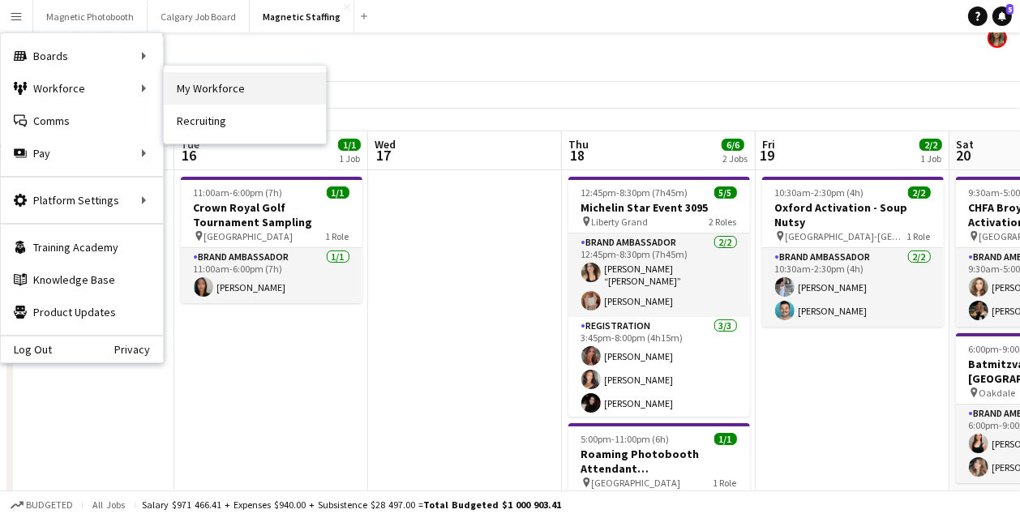
click at [233, 89] on link "My Workforce" at bounding box center [245, 88] width 162 height 32
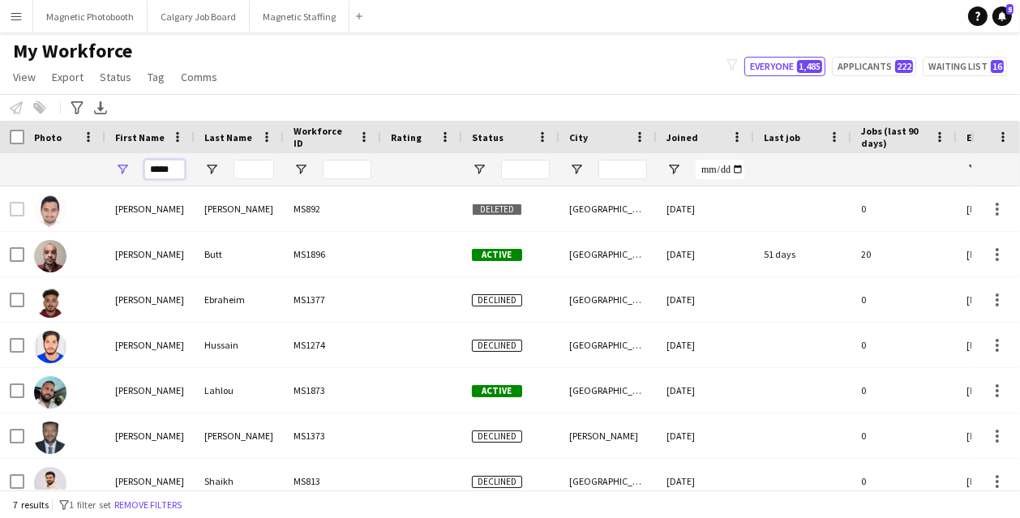
drag, startPoint x: 181, startPoint y: 170, endPoint x: 92, endPoint y: 160, distance: 89.0
click at [92, 164] on div "*****" at bounding box center [878, 169] width 1757 height 32
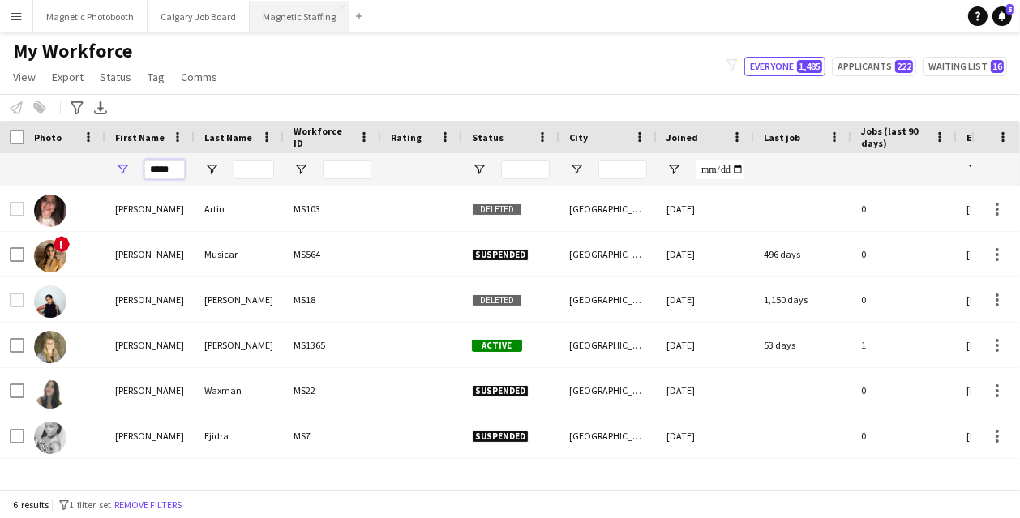
type input "*****"
